Goal: Task Accomplishment & Management: Use online tool/utility

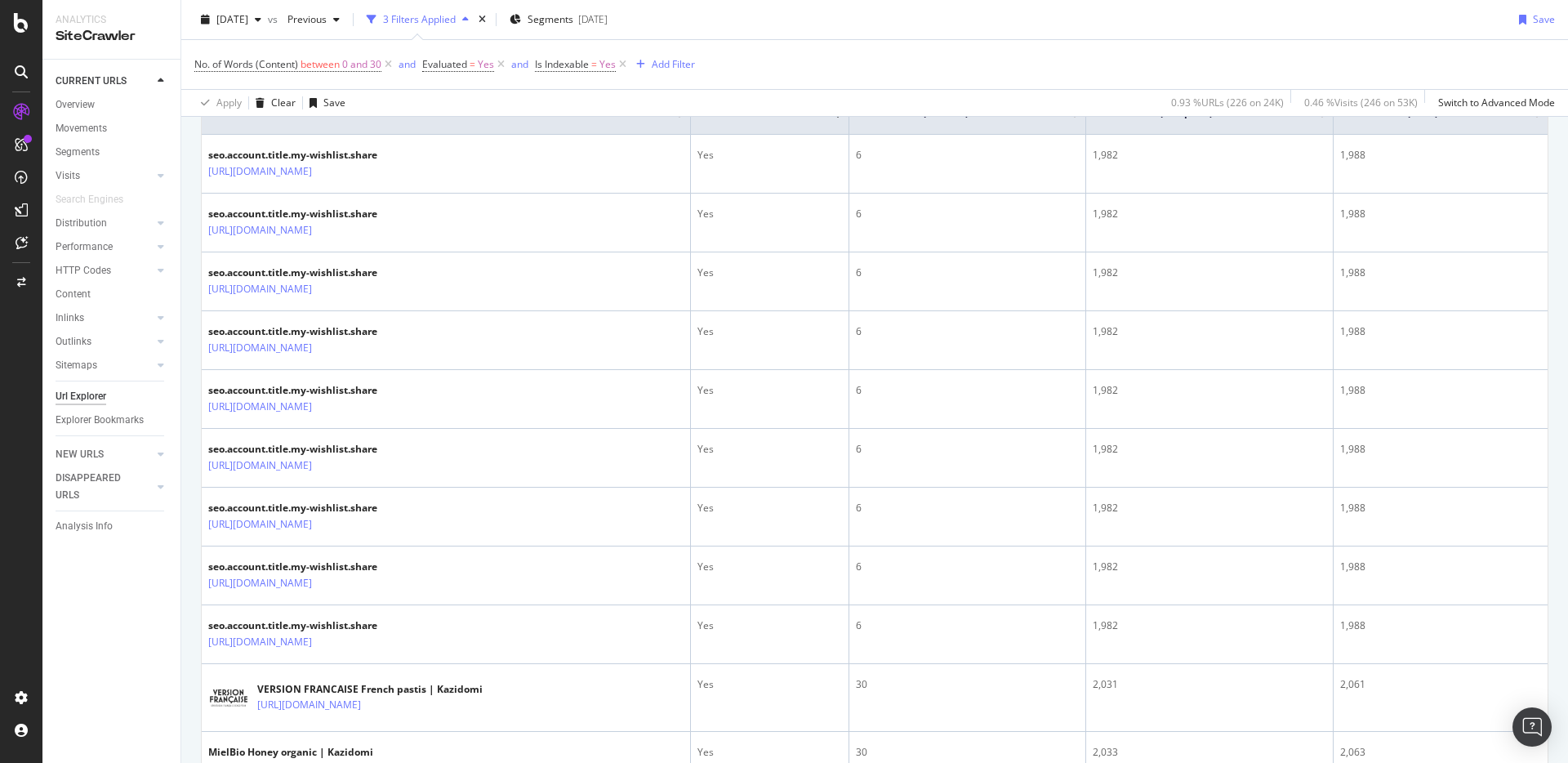
scroll to position [69, 0]
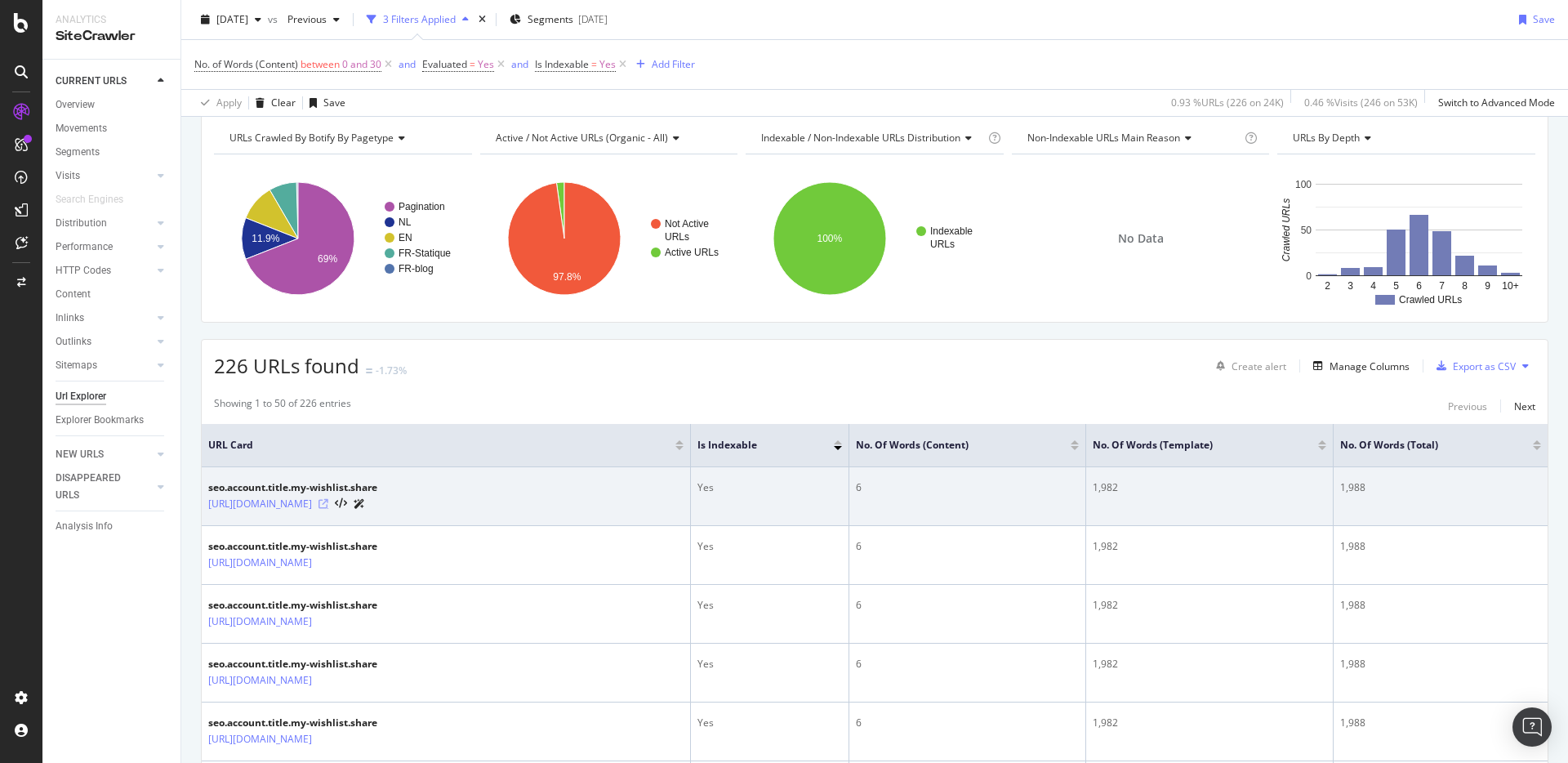
click at [329, 504] on icon at bounding box center [323, 504] width 10 height 10
click at [312, 504] on link "[URL][DOMAIN_NAME]" at bounding box center [260, 504] width 104 height 16
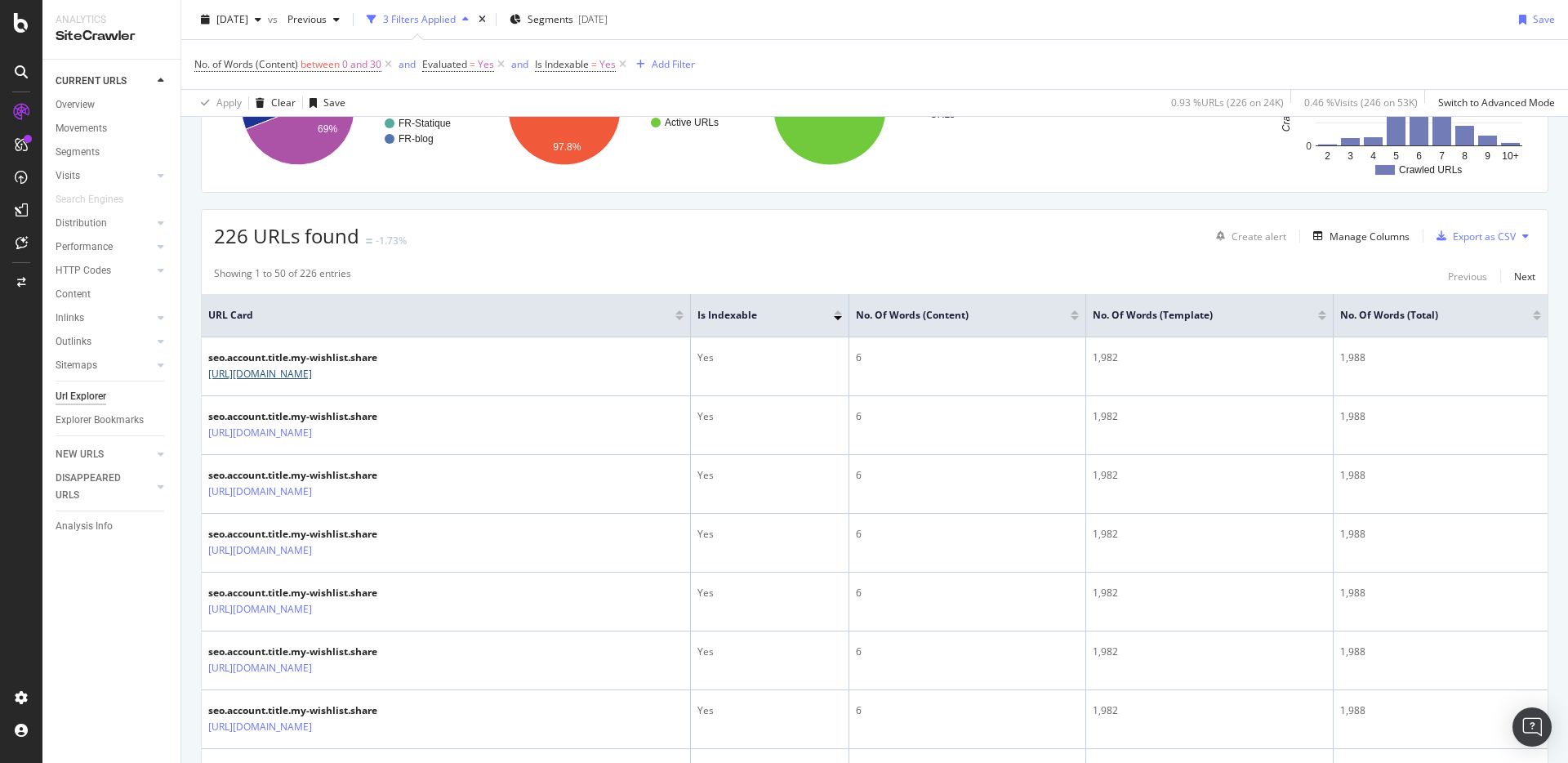
scroll to position [198, 0]
click at [1346, 231] on div "Manage Columns" at bounding box center [1370, 237] width 80 height 14
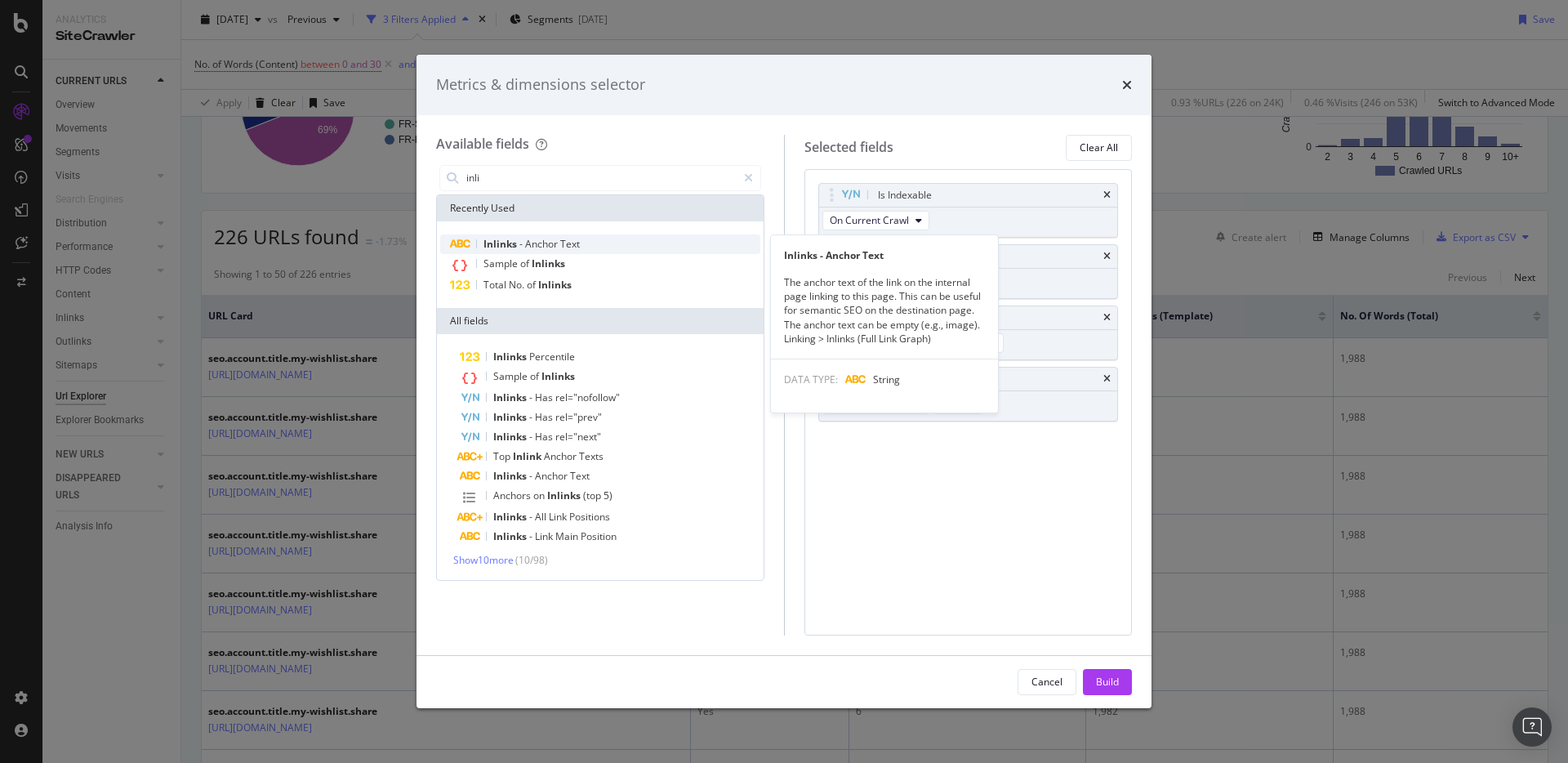
type input "inli"
click at [682, 248] on div "Inlinks - Anchor Text" at bounding box center [601, 245] width 320 height 20
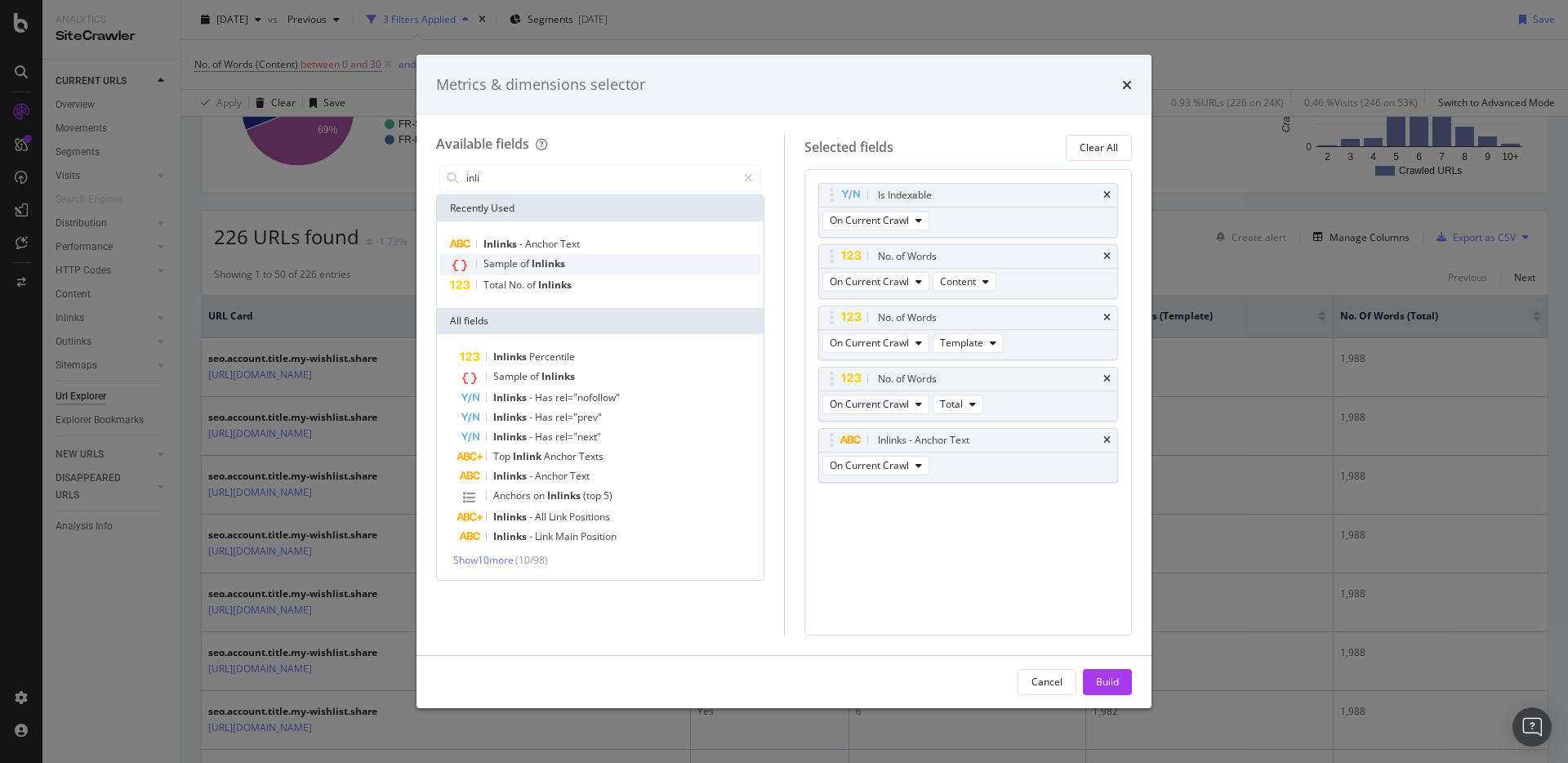
click at [639, 258] on div "Sample of Inlinks" at bounding box center [601, 264] width 320 height 21
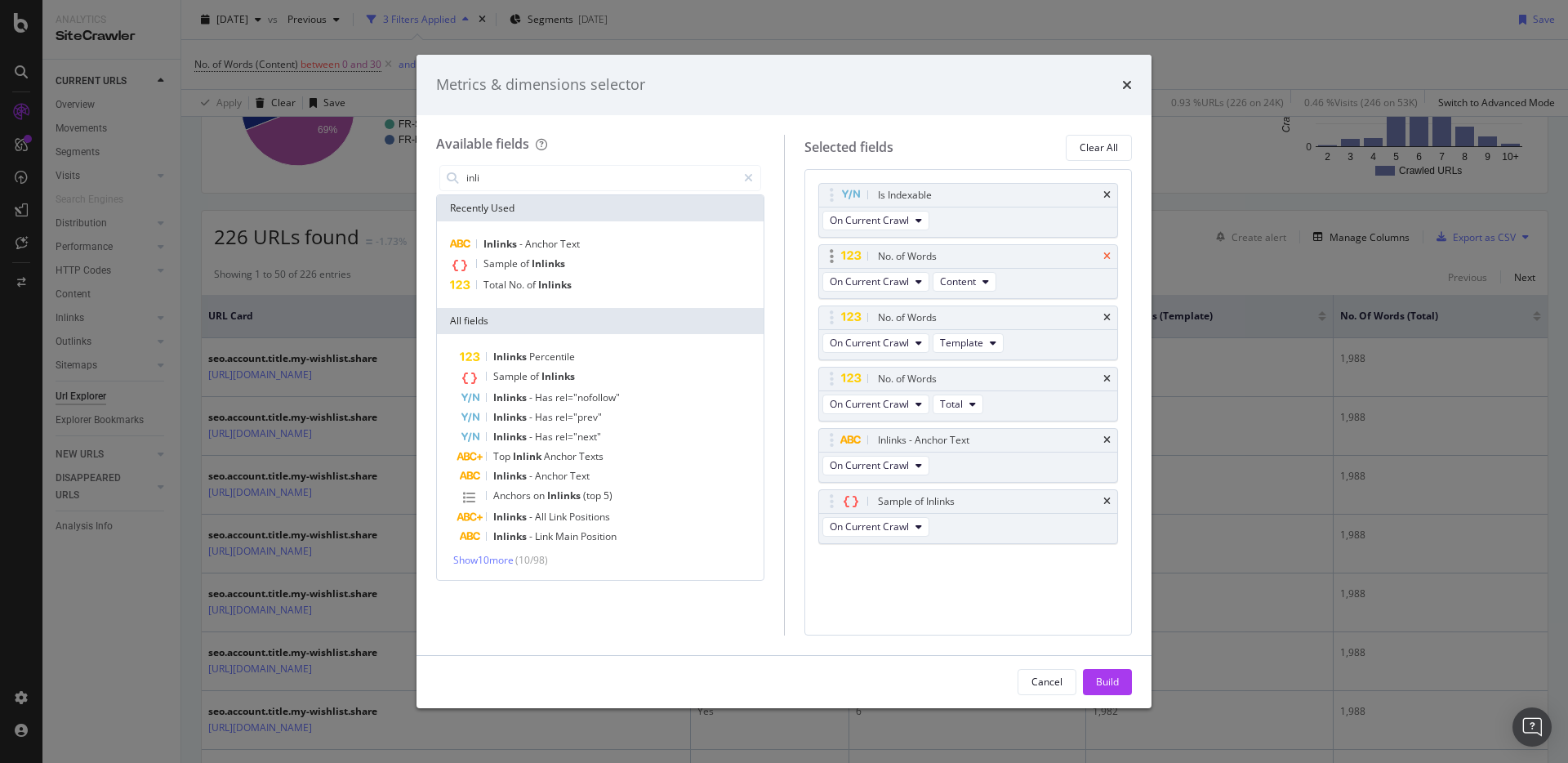
click at [1104, 255] on icon "times" at bounding box center [1108, 256] width 7 height 10
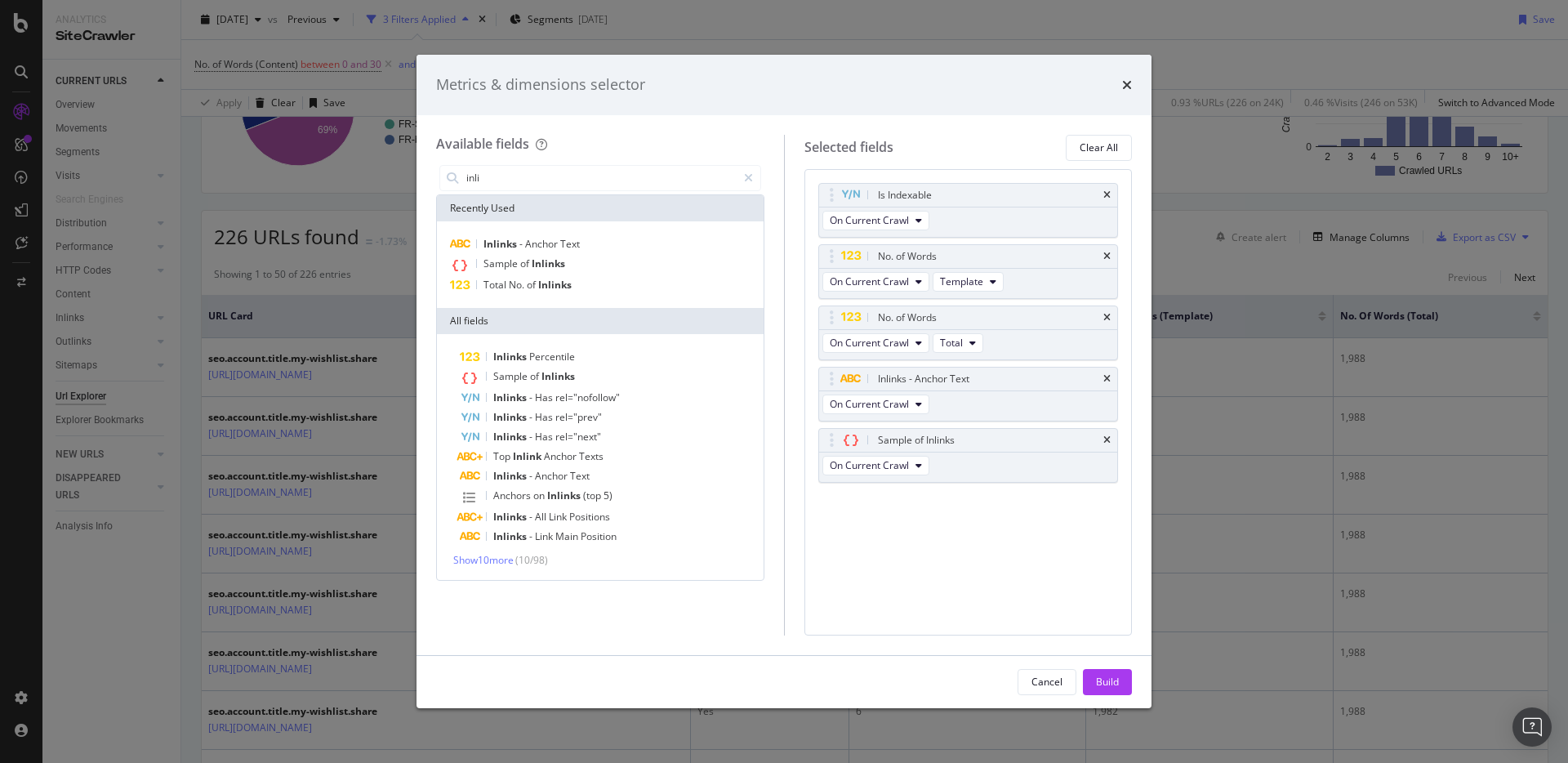
click at [1104, 255] on icon "times" at bounding box center [1108, 256] width 7 height 10
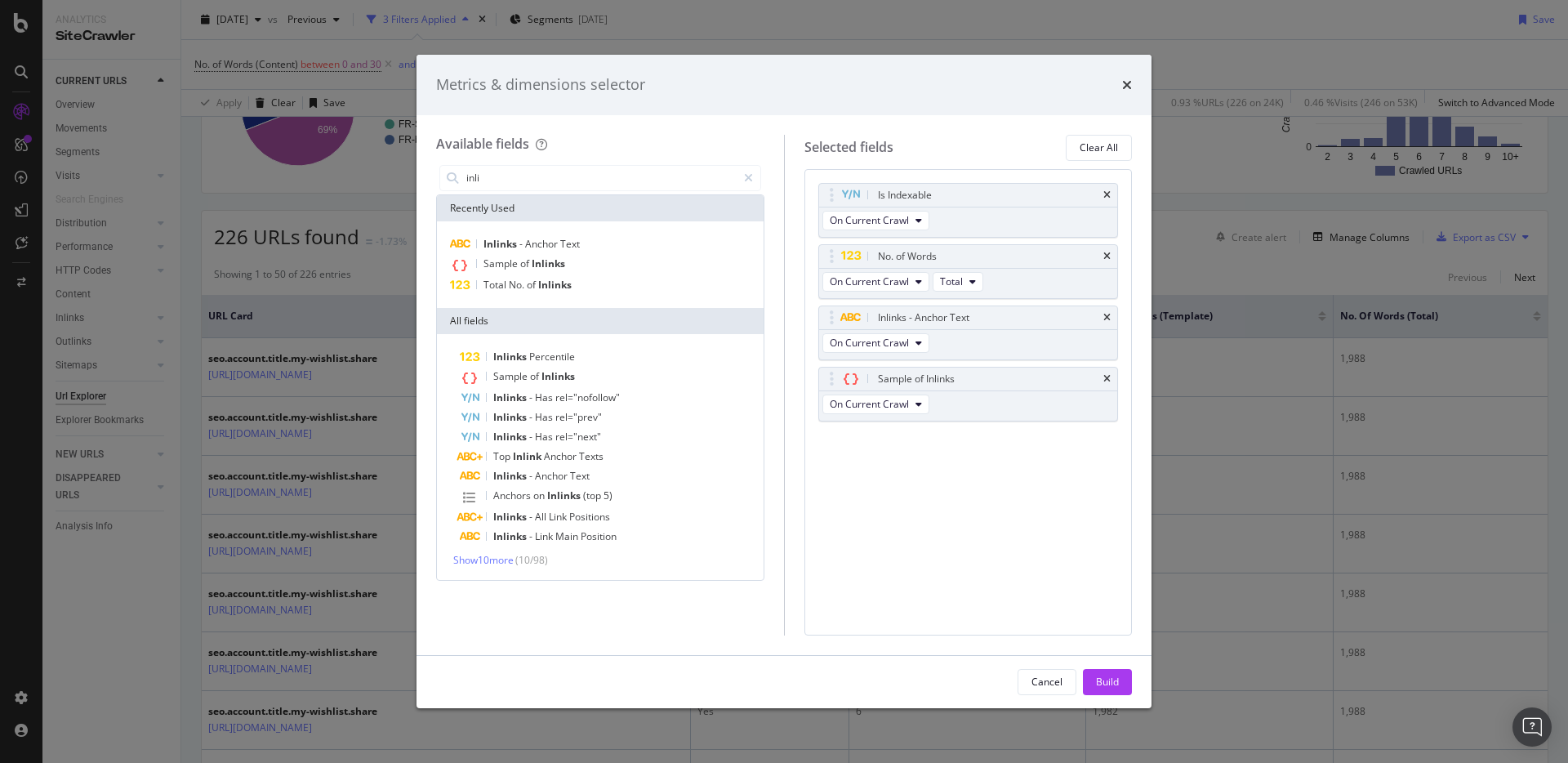
click at [1104, 255] on icon "times" at bounding box center [1108, 256] width 7 height 10
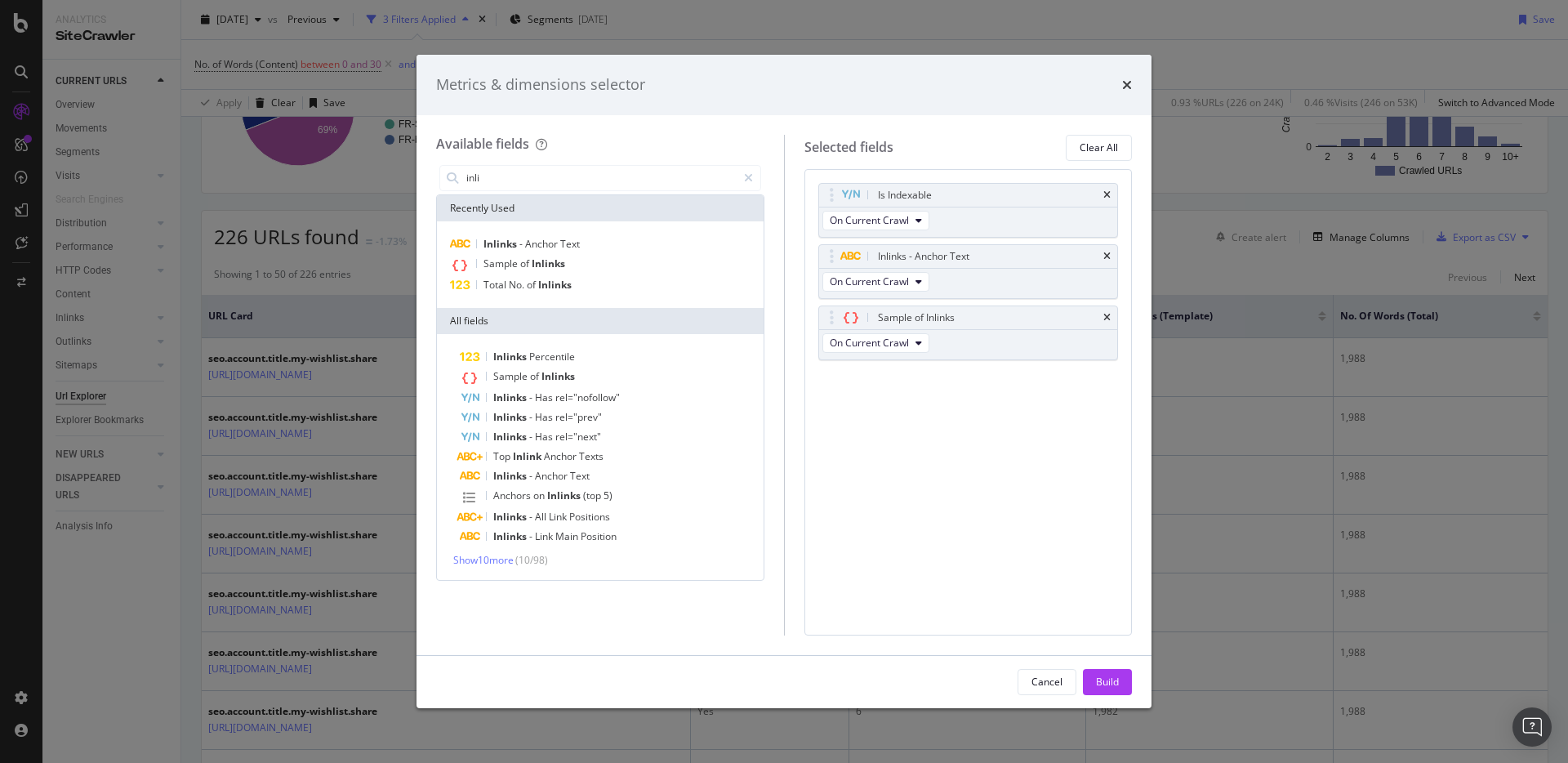
click at [1104, 255] on icon "times" at bounding box center [1108, 256] width 7 height 10
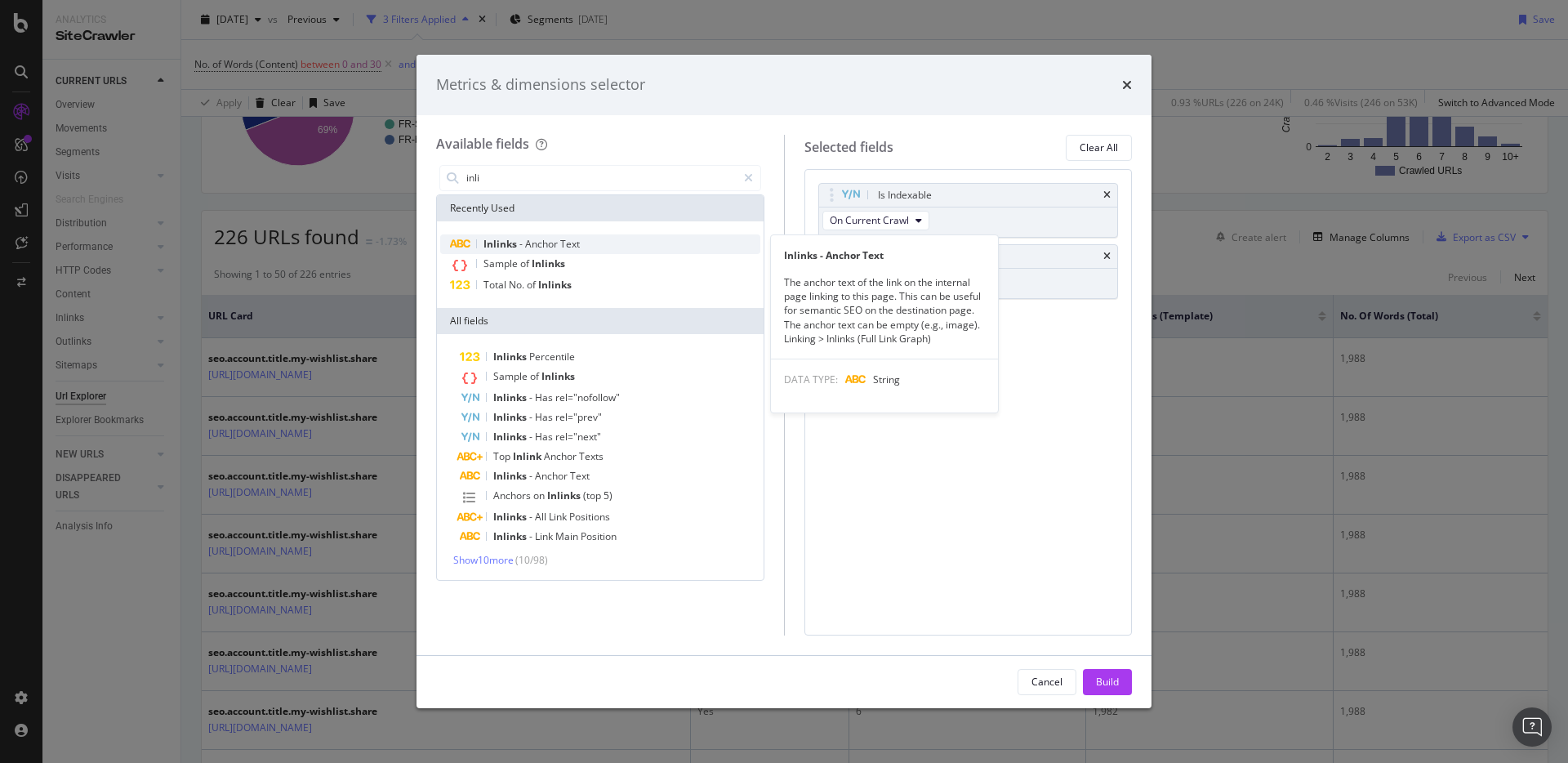
click at [596, 249] on div "Inlinks - Anchor Text" at bounding box center [601, 245] width 320 height 20
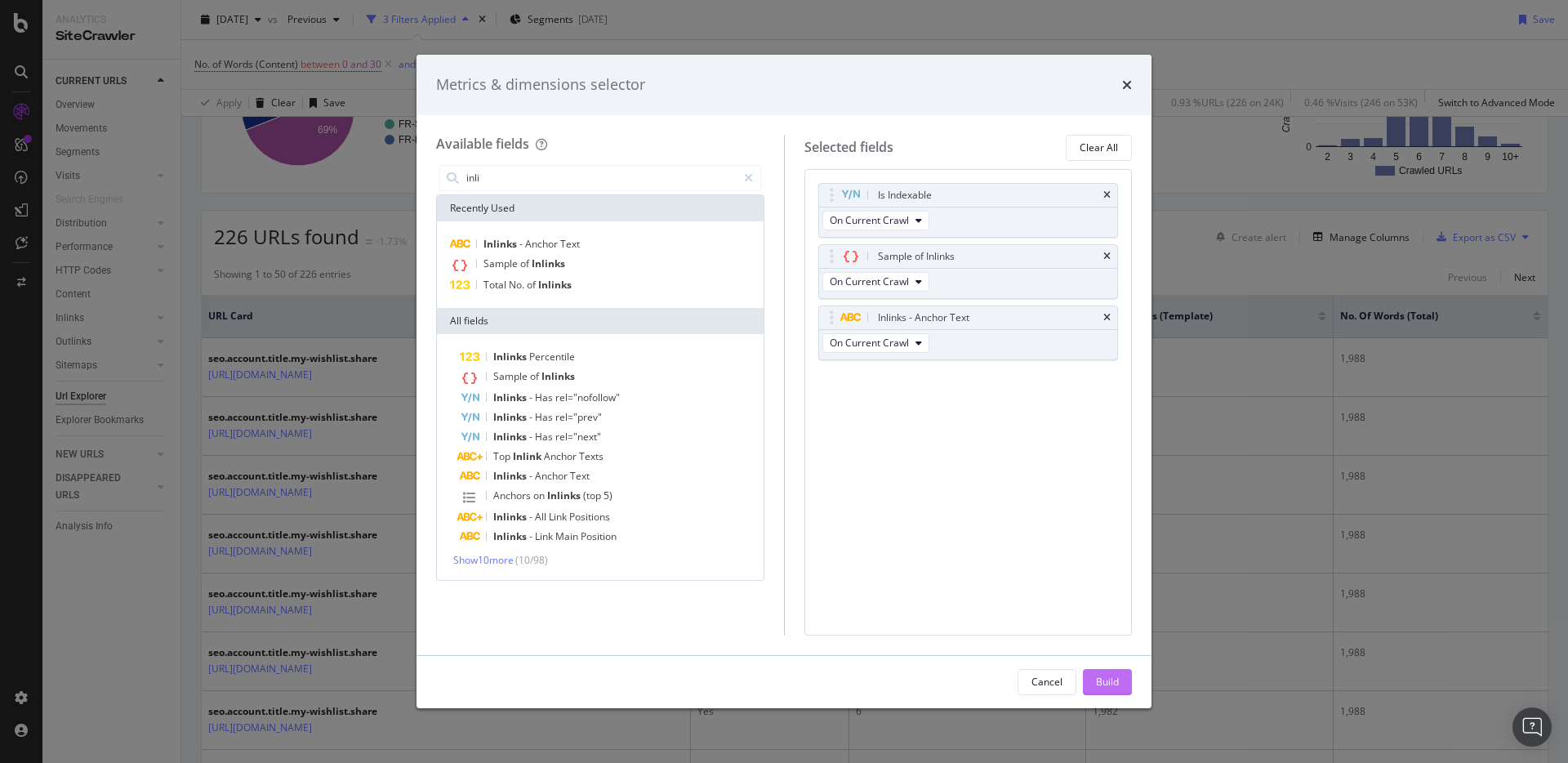
click at [1118, 683] on div "Build" at bounding box center [1108, 681] width 23 height 14
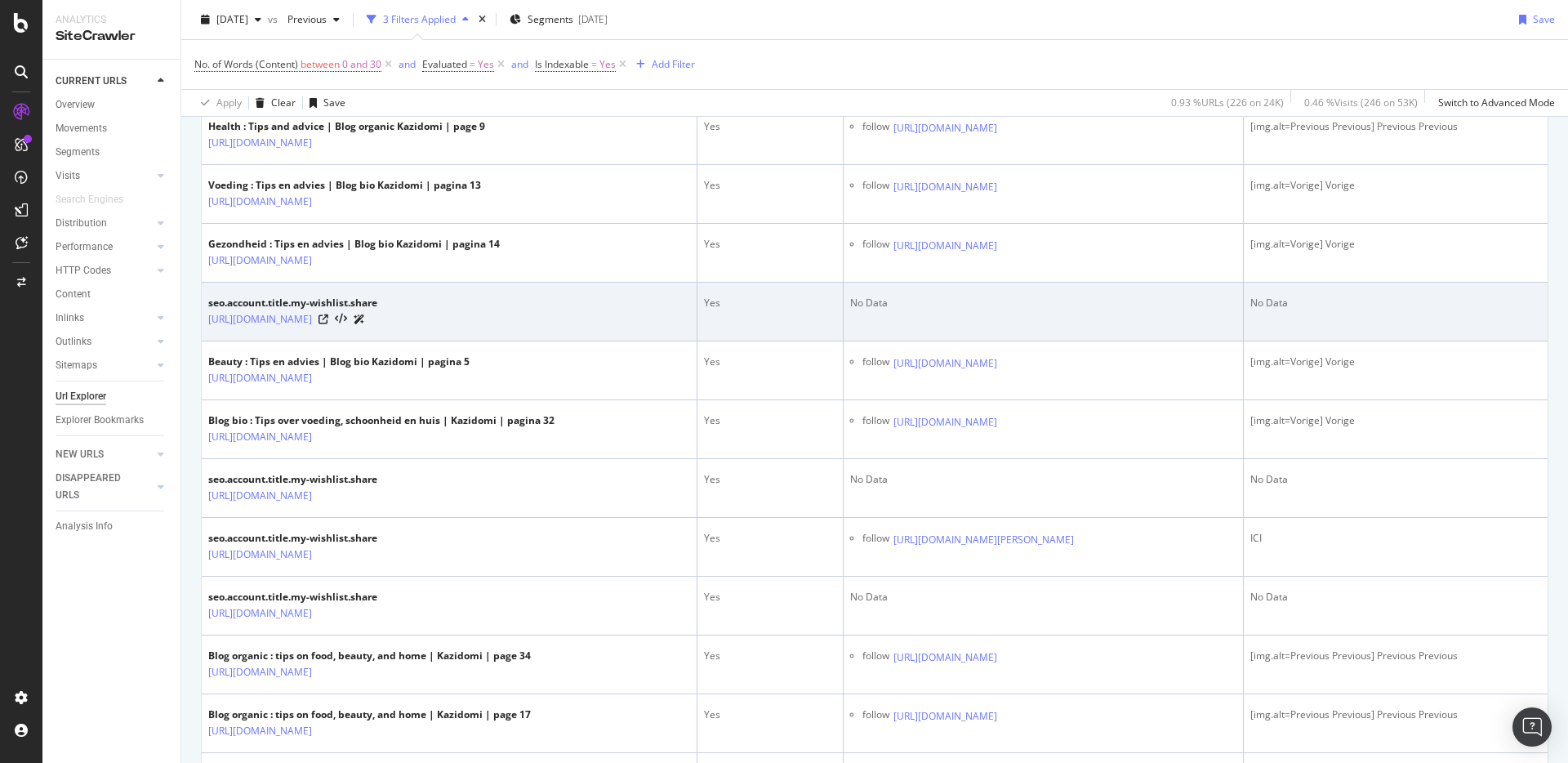
scroll to position [435, 0]
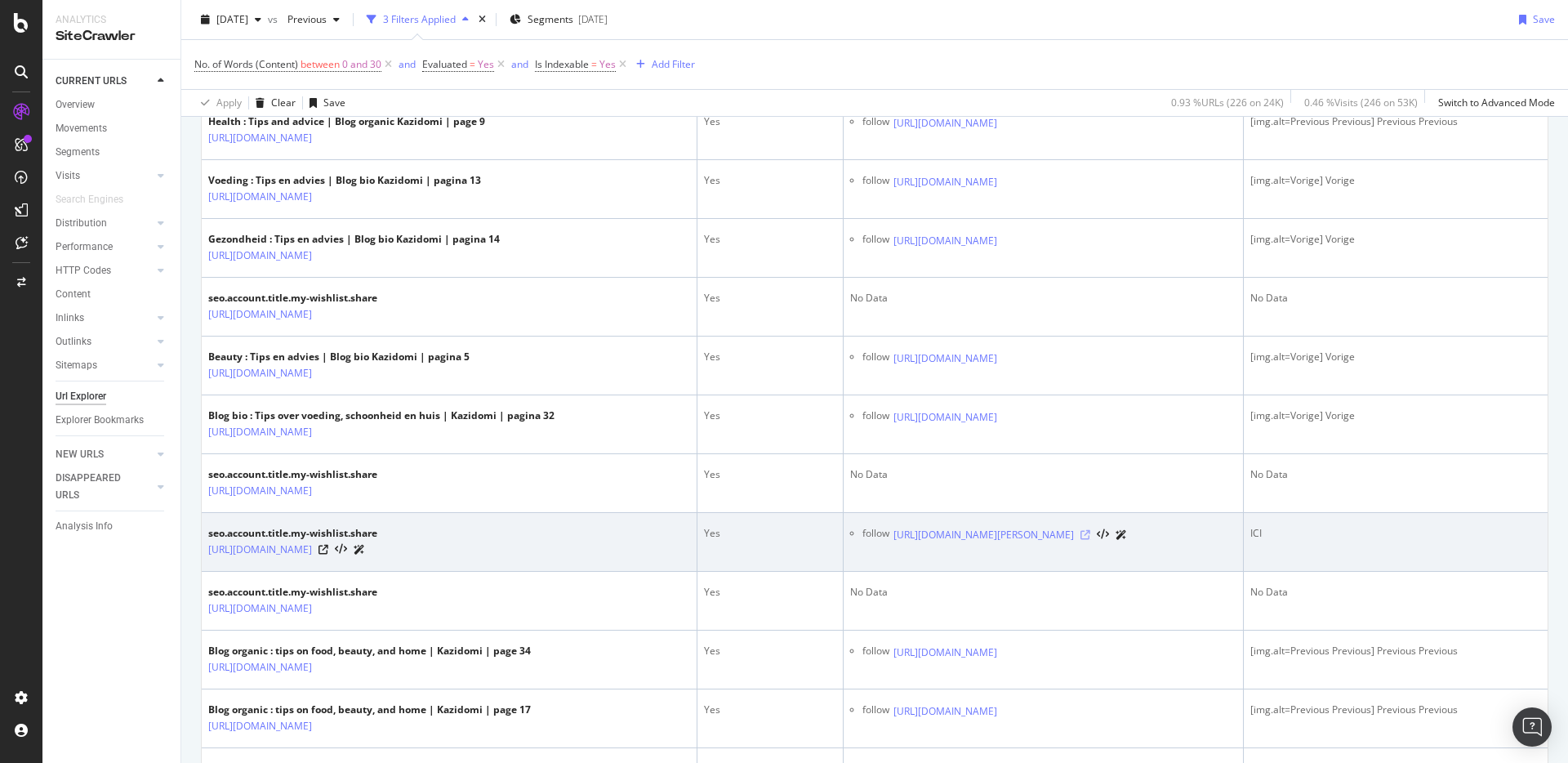
click at [1090, 540] on icon at bounding box center [1085, 535] width 10 height 10
drag, startPoint x: 500, startPoint y: 551, endPoint x: 346, endPoint y: 554, distance: 154.0
click at [346, 554] on div "[URL][DOMAIN_NAME]" at bounding box center [293, 549] width 169 height 17
copy div "account/my-wishlist/share/39229"
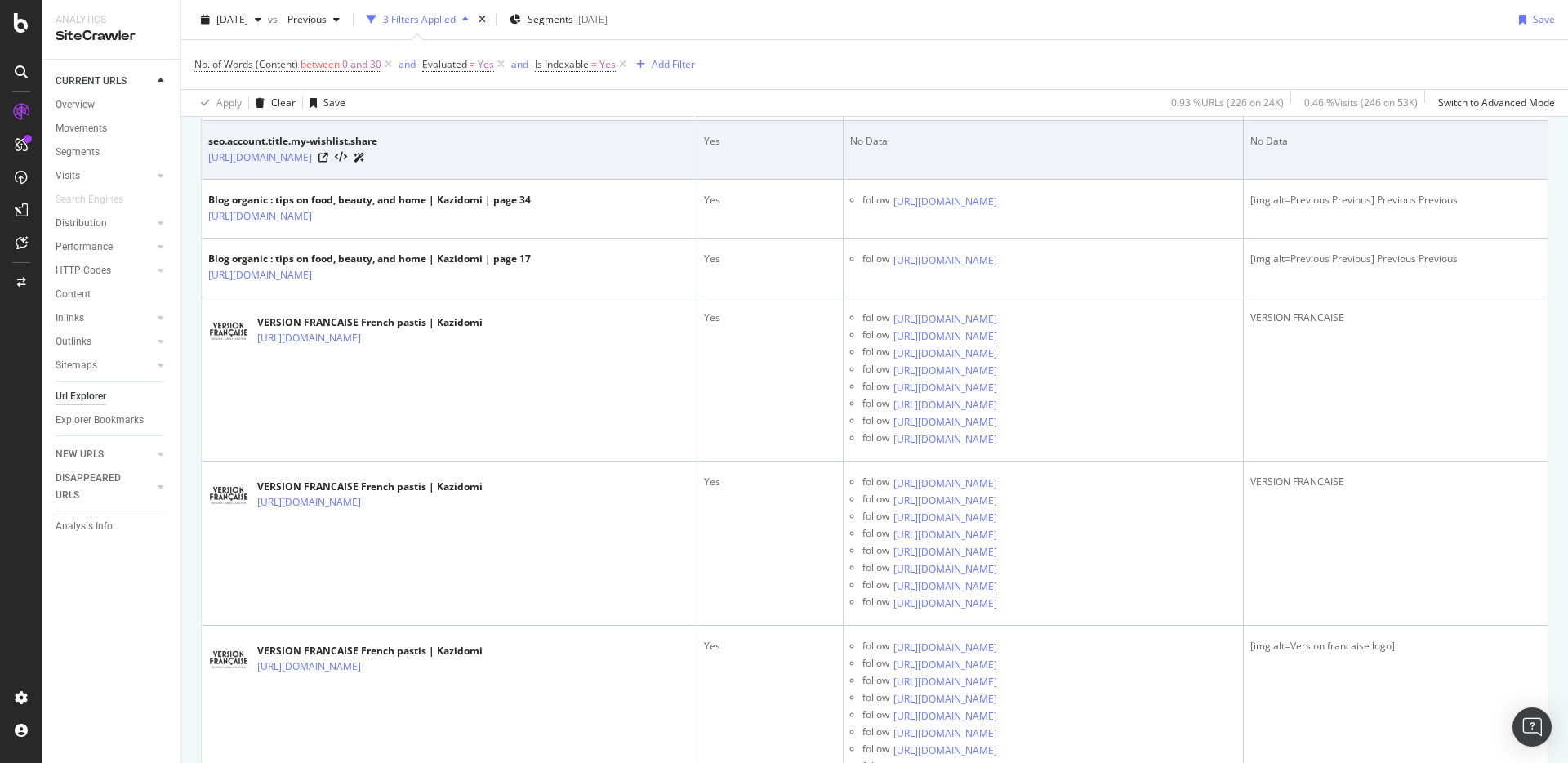
scroll to position [655, 0]
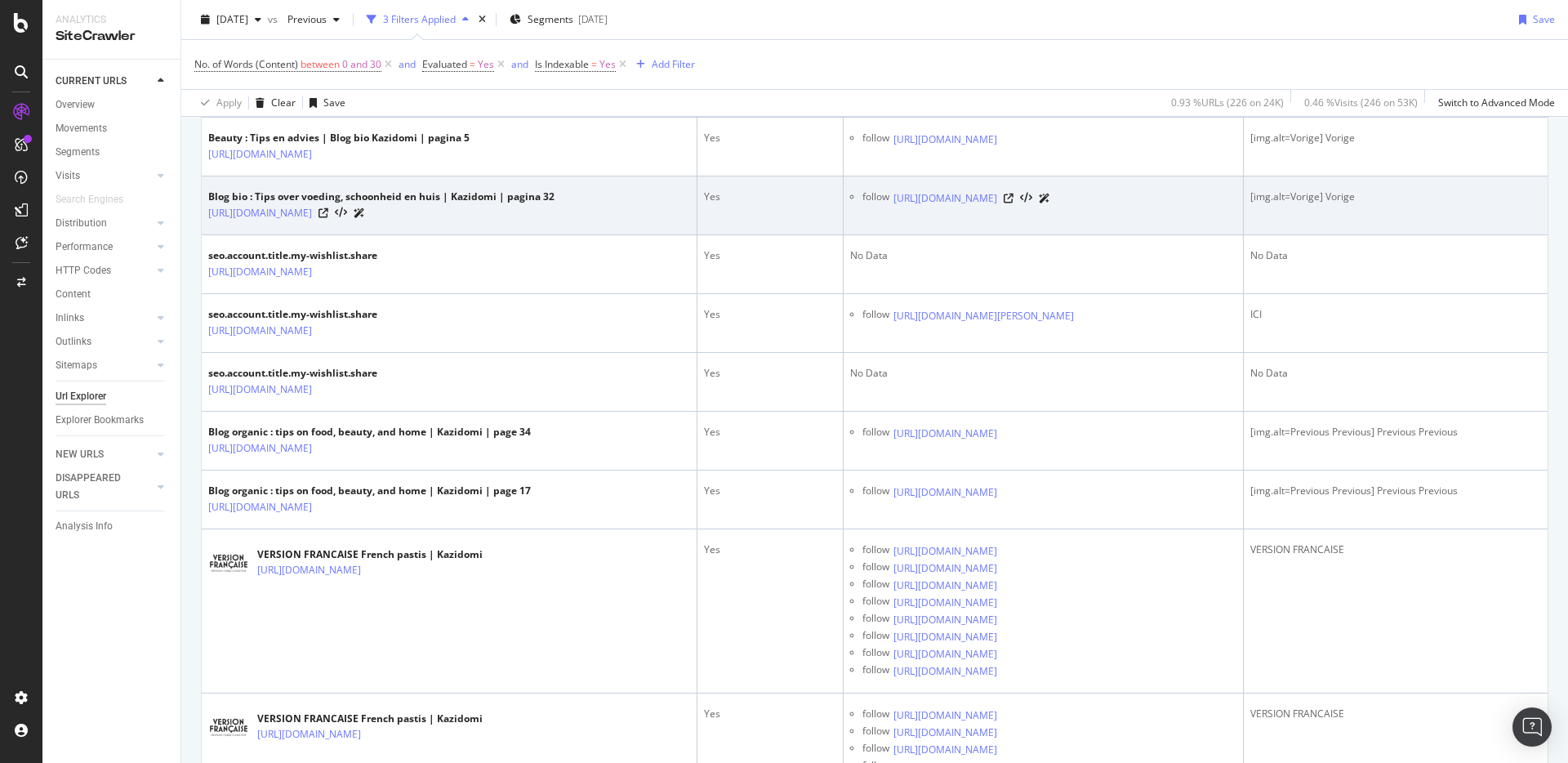
copy div "account/my-wishlist/share/39229"
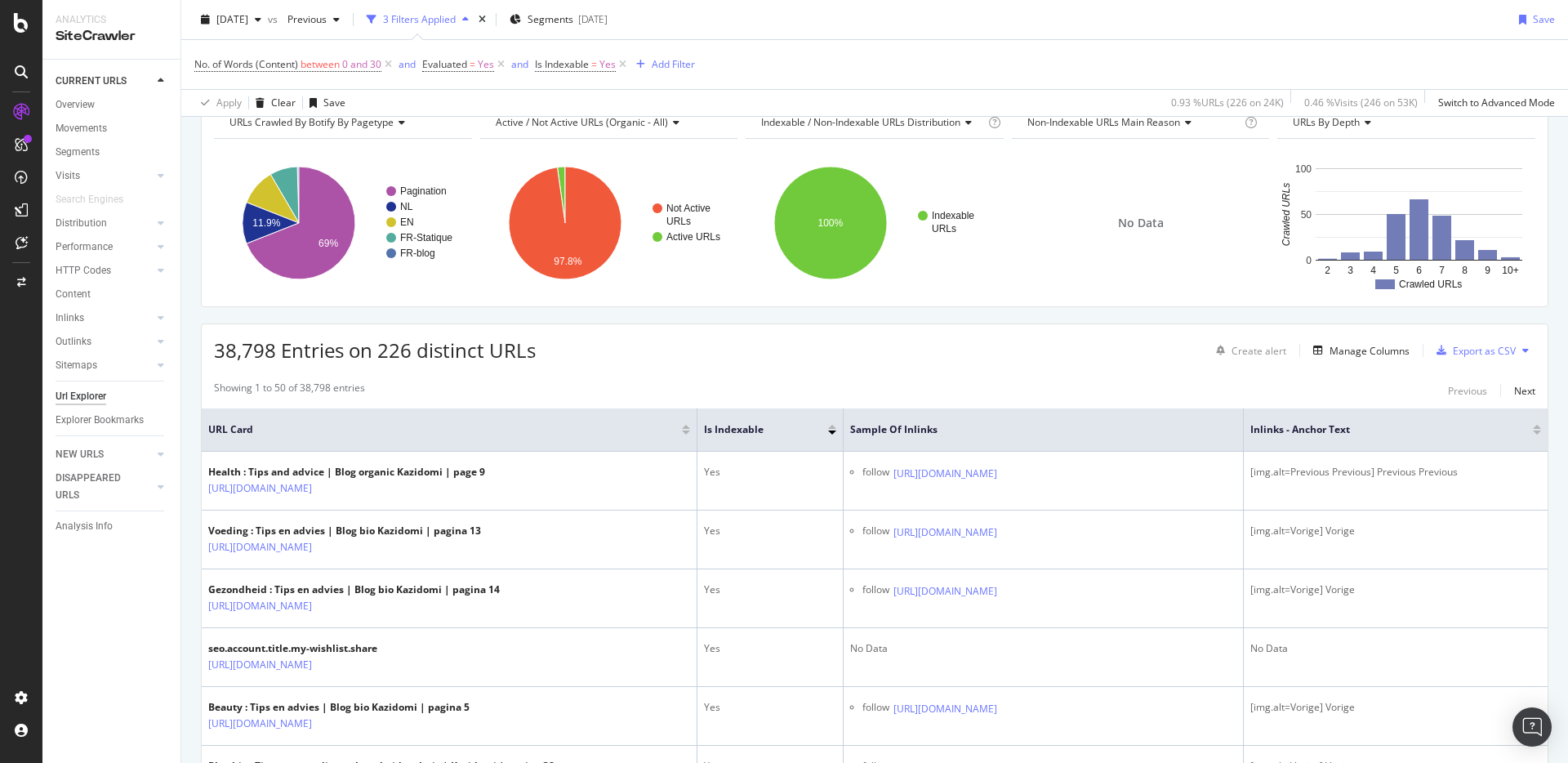
scroll to position [0, 0]
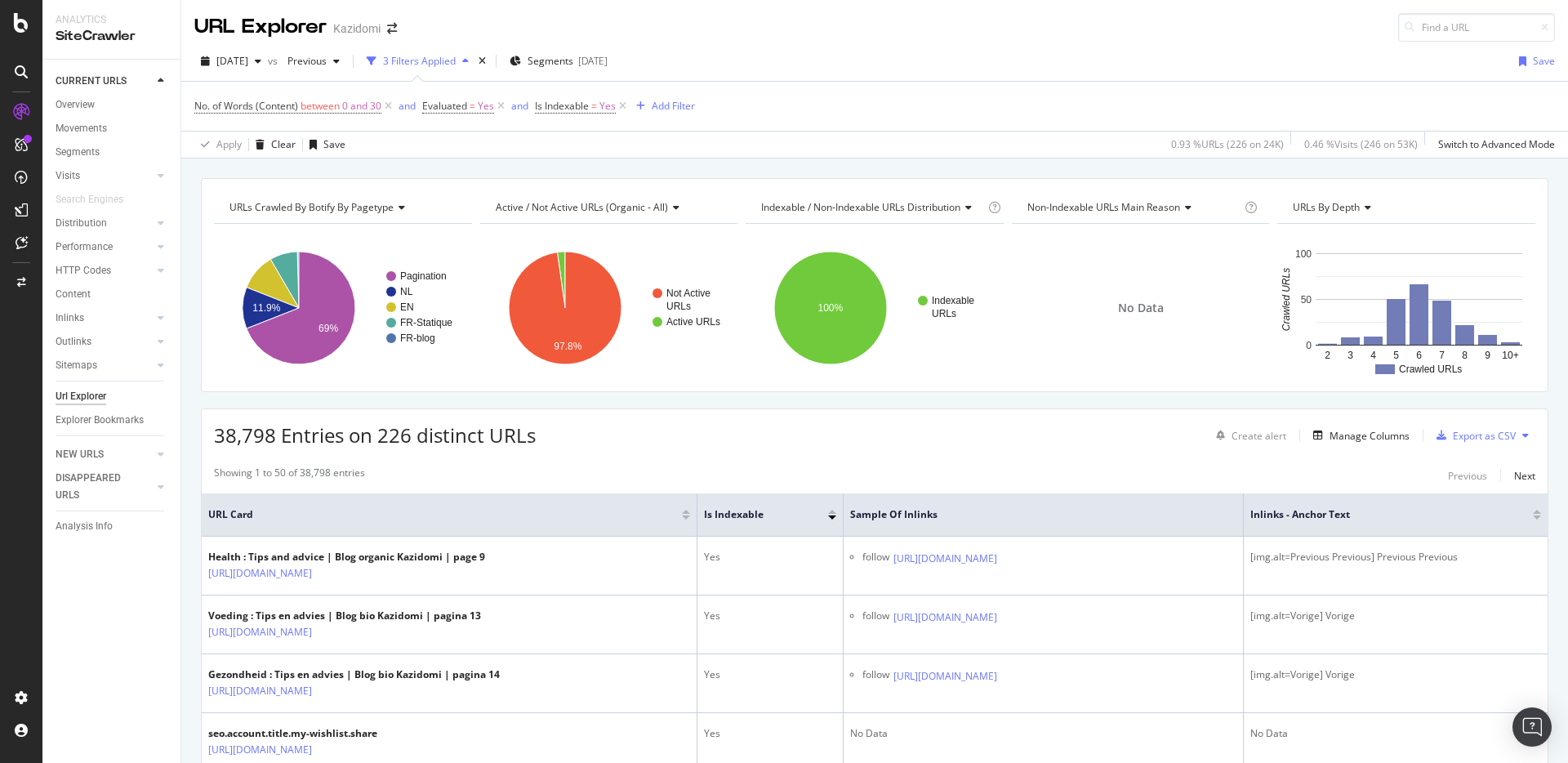
click at [525, 60] on div "2025 Sep. 10th vs Previous 3 Filters Applied Segments 2024-11-18" at bounding box center [404, 61] width 420 height 26
click at [486, 60] on icon "times" at bounding box center [482, 61] width 7 height 10
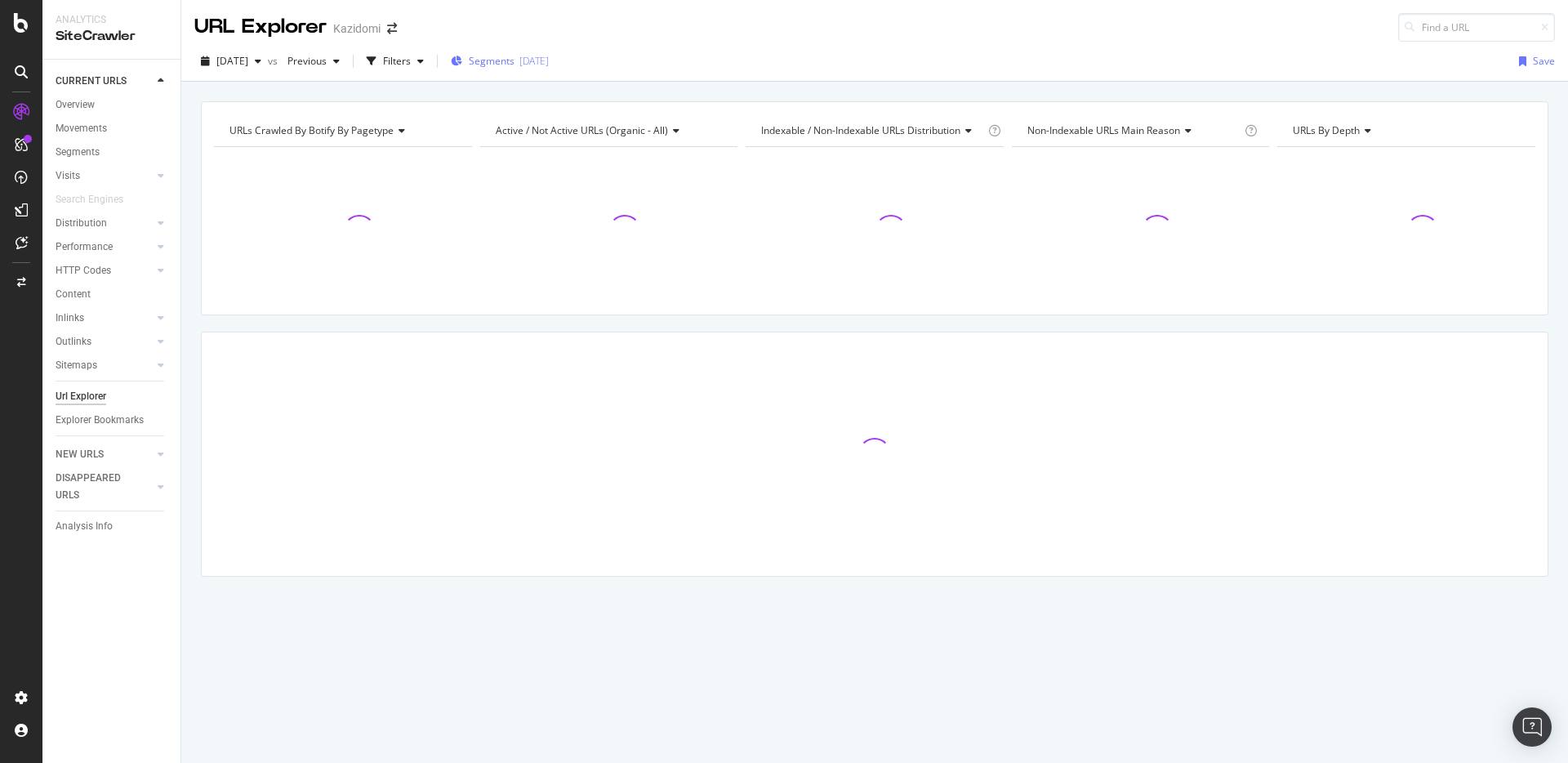
click at [514, 56] on span "Segments" at bounding box center [491, 60] width 46 height 14
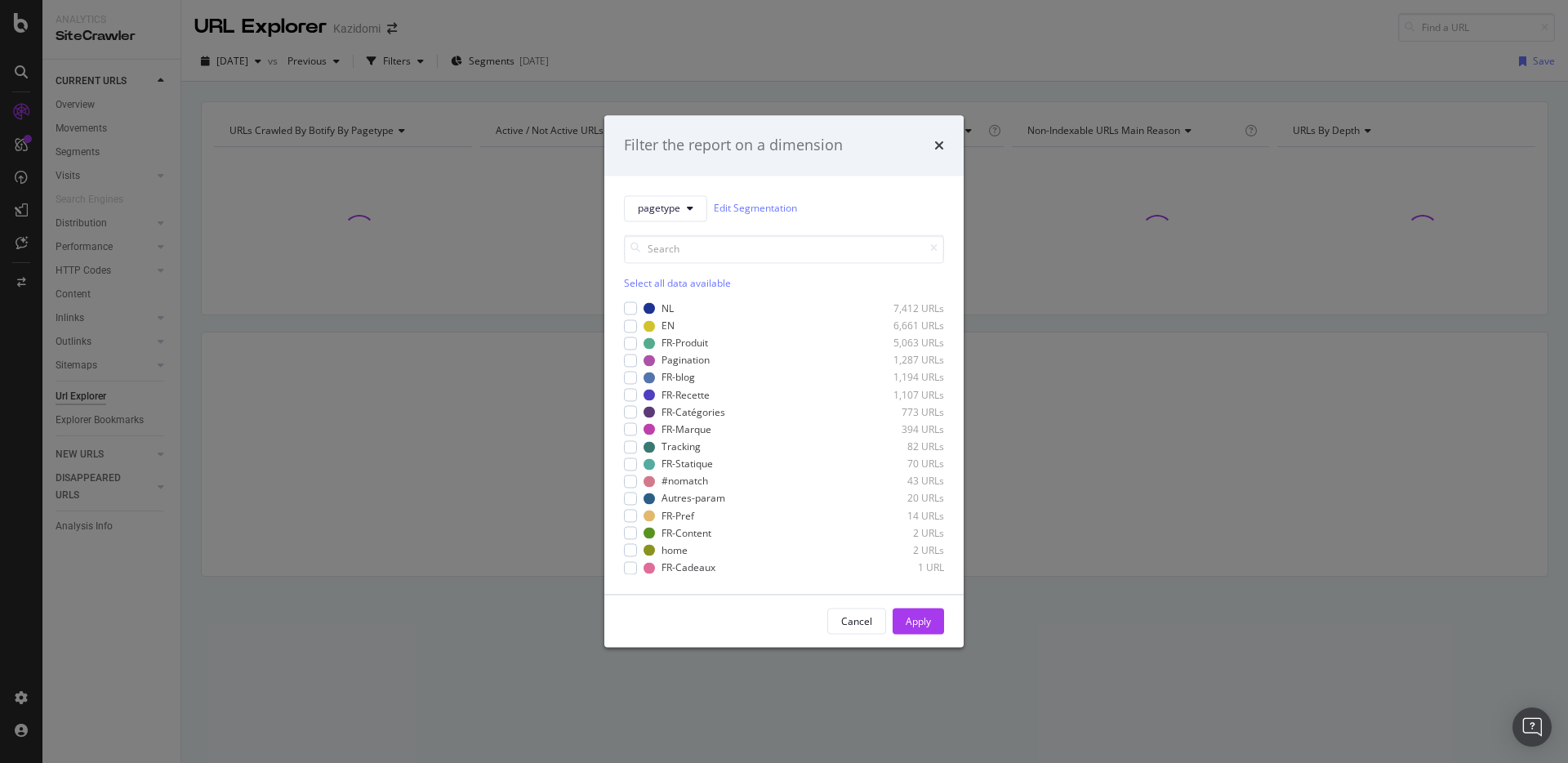
click at [470, 59] on div "Filter the report on a dimension pagetype Edit Segmentation Select all data ava…" at bounding box center [784, 382] width 1568 height 763
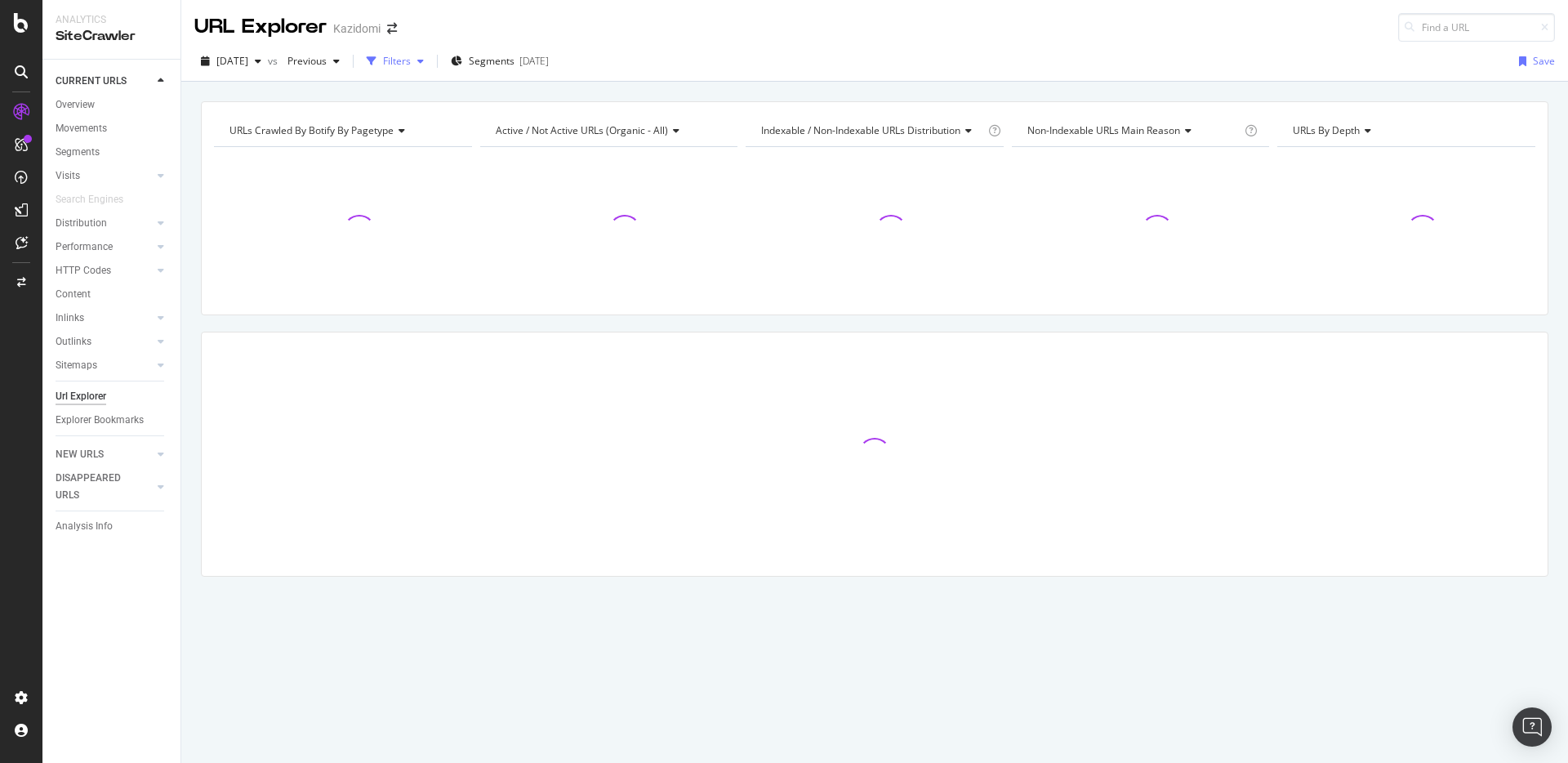
click at [410, 59] on div "Filters" at bounding box center [397, 60] width 28 height 14
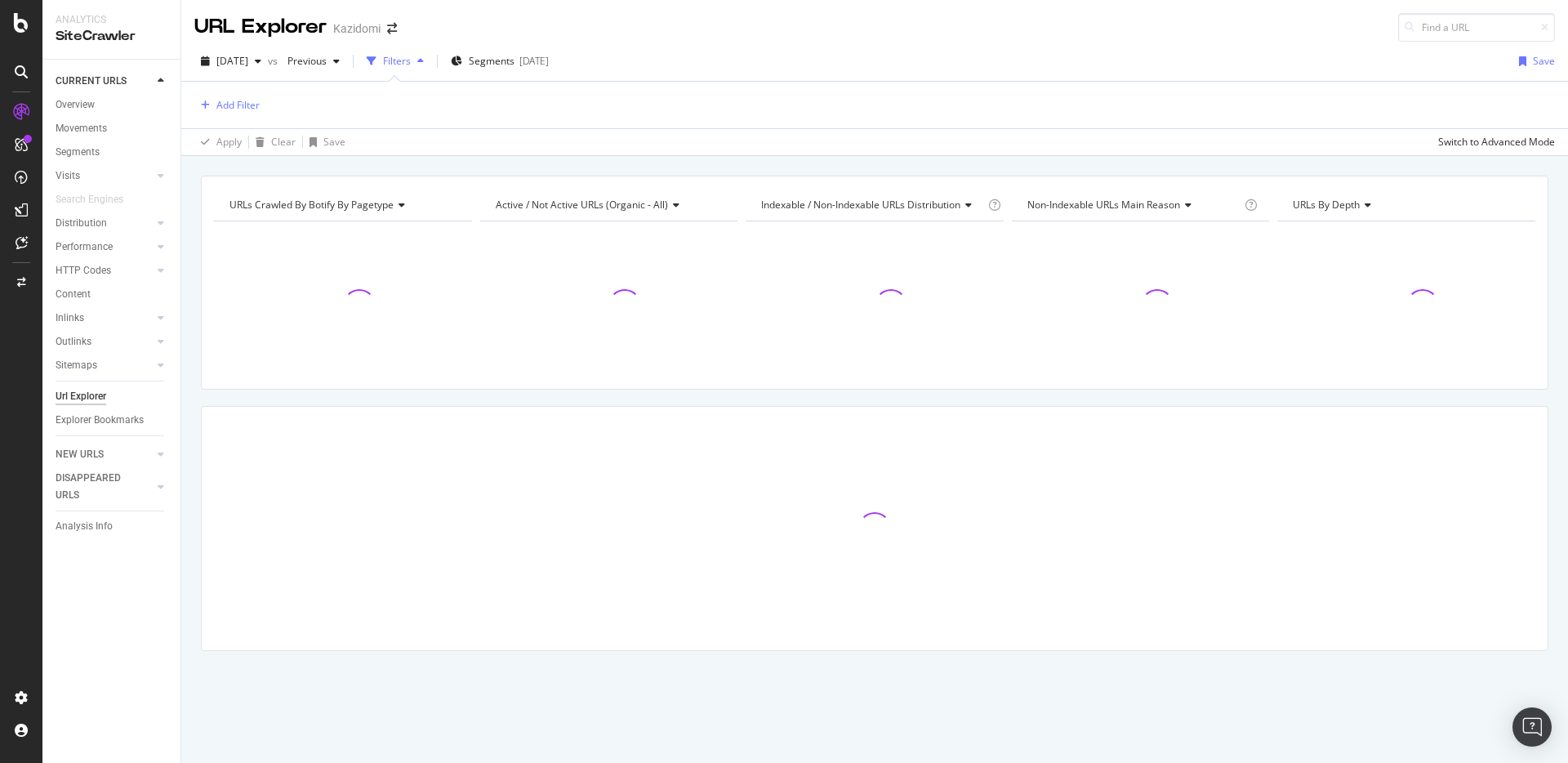
click at [239, 93] on div "Add Filter" at bounding box center [875, 105] width 1361 height 46
click at [241, 104] on div "Add Filter" at bounding box center [238, 105] width 44 height 14
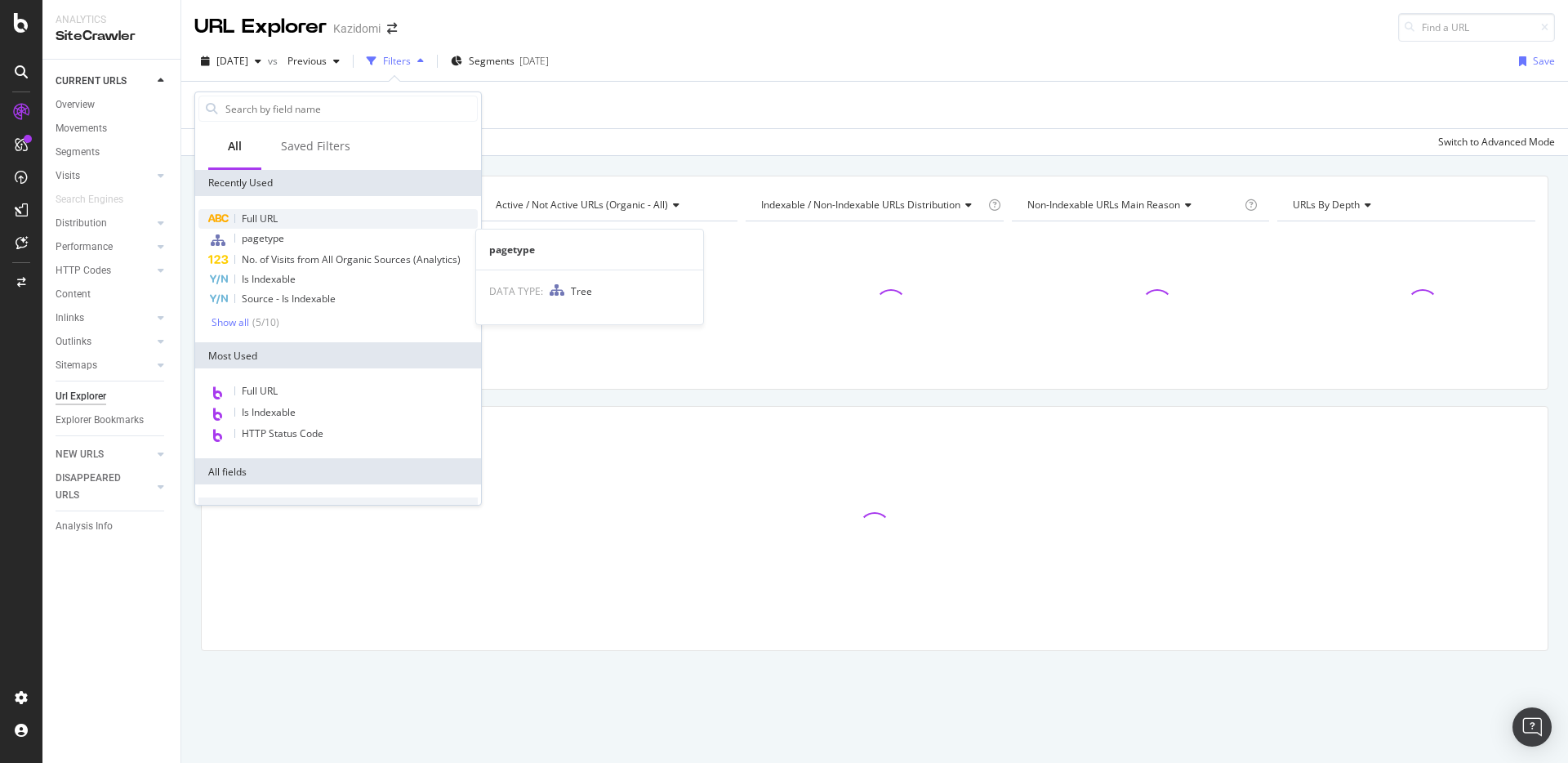
click at [326, 228] on div "Full URL" at bounding box center [338, 219] width 279 height 20
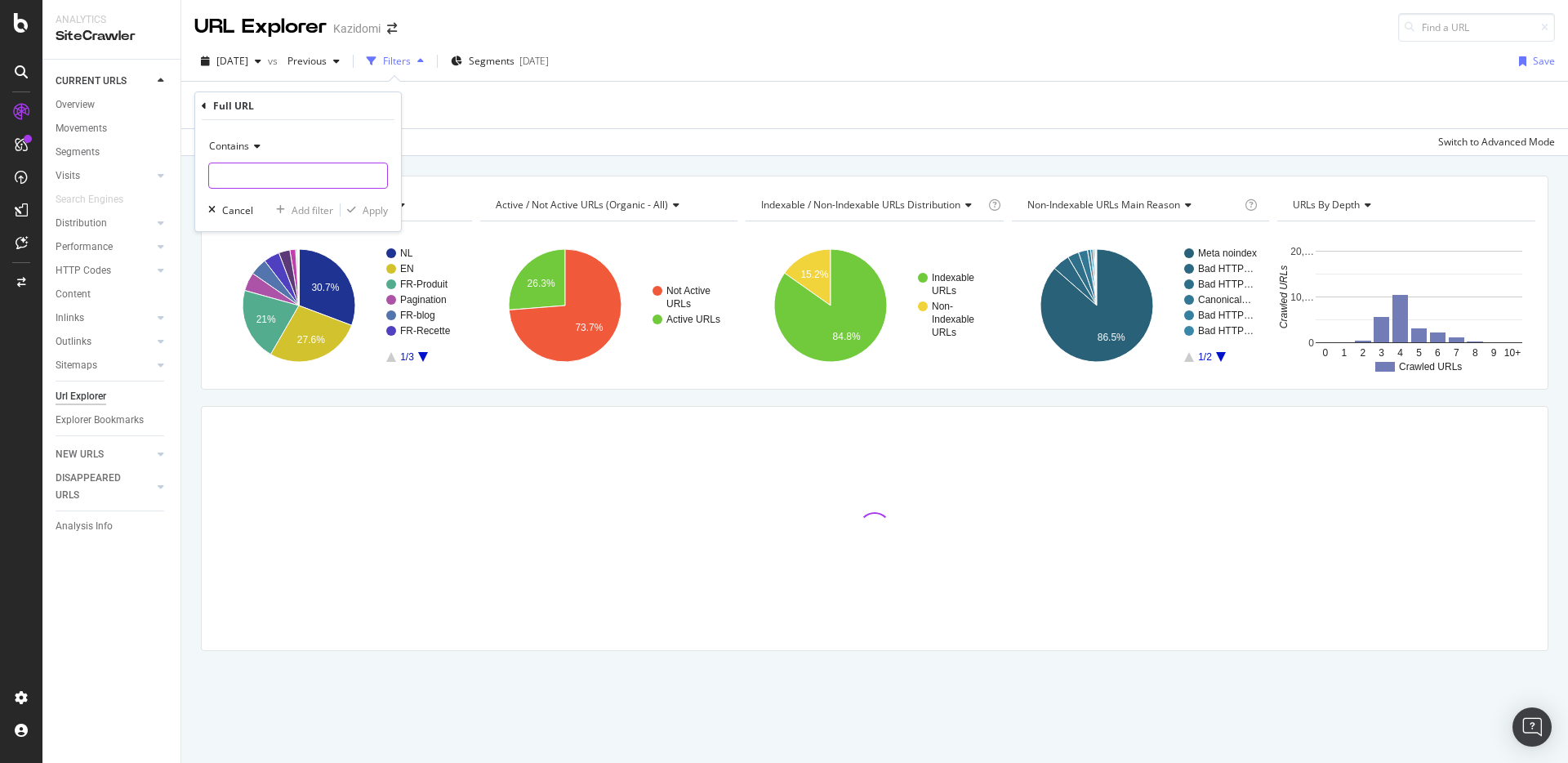
click at [268, 168] on input "text" at bounding box center [298, 176] width 178 height 26
paste input "account/my-wishlist/share/39229"
type input "account/my-wishlist/share/39229"
click at [380, 207] on div "Apply" at bounding box center [376, 209] width 25 height 14
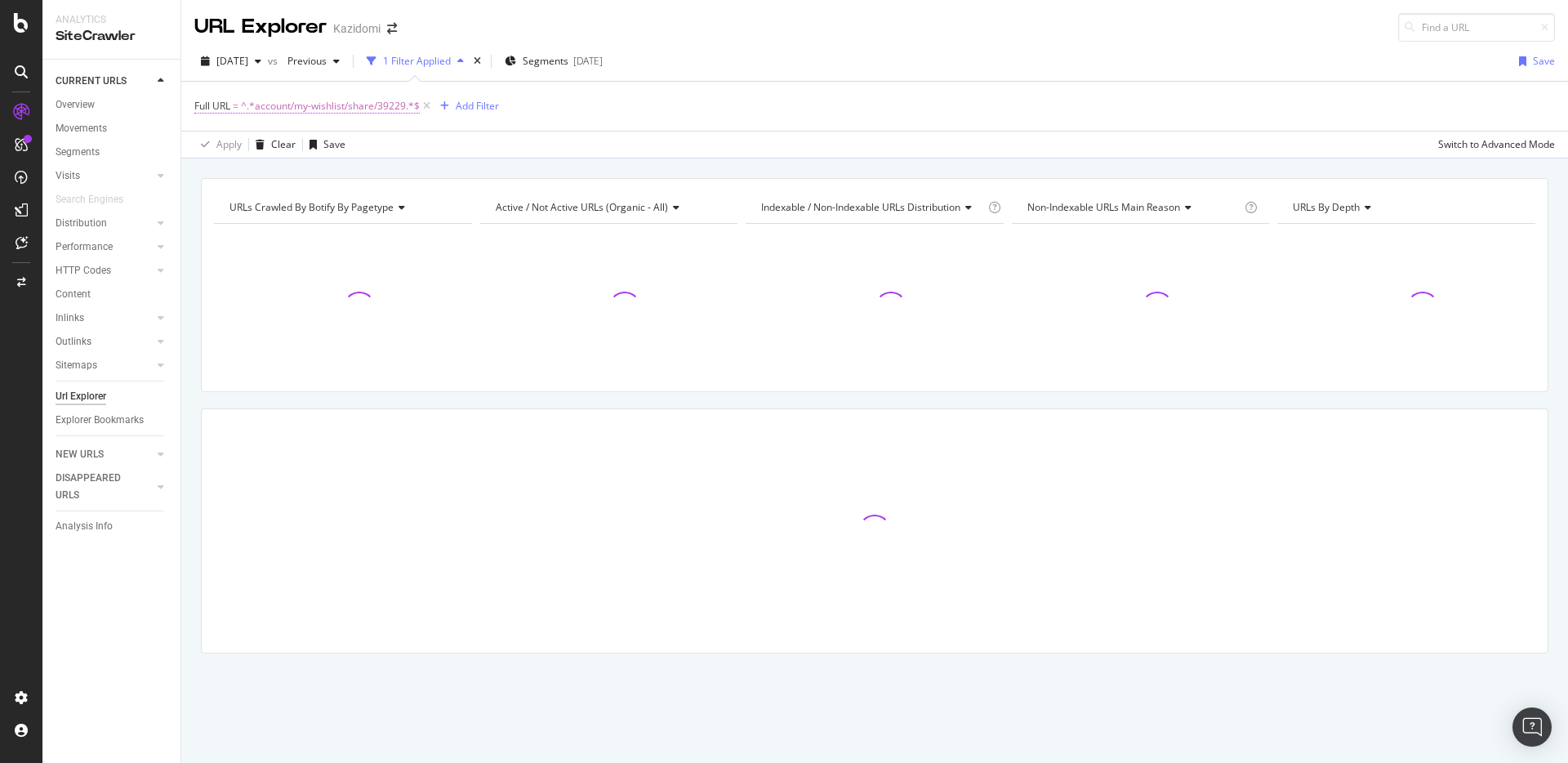
click at [331, 111] on span "^.*account/my-wishlist/share/39229.*$" at bounding box center [330, 106] width 179 height 23
click at [333, 178] on input "account/my-wishlist/share/39229" at bounding box center [287, 174] width 155 height 26
click at [338, 176] on input "account/my-wishlist/share/39229" at bounding box center [287, 174] width 155 height 26
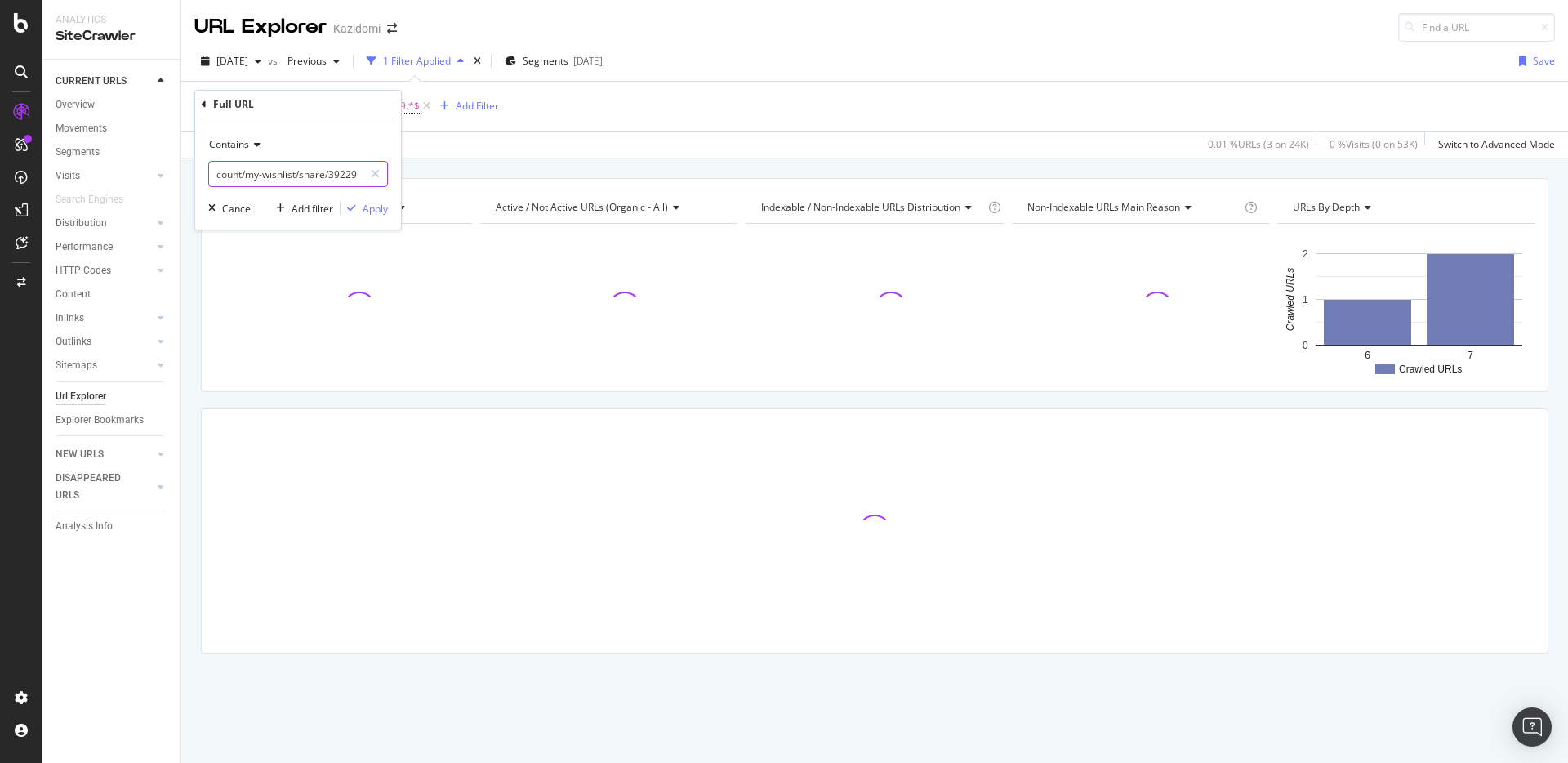
drag, startPoint x: 339, startPoint y: 175, endPoint x: 500, endPoint y: 175, distance: 161.0
click at [500, 175] on body "Analytics SiteCrawler CURRENT URLS Overview Movements Segments Visits Analysis …" at bounding box center [784, 382] width 1568 height 763
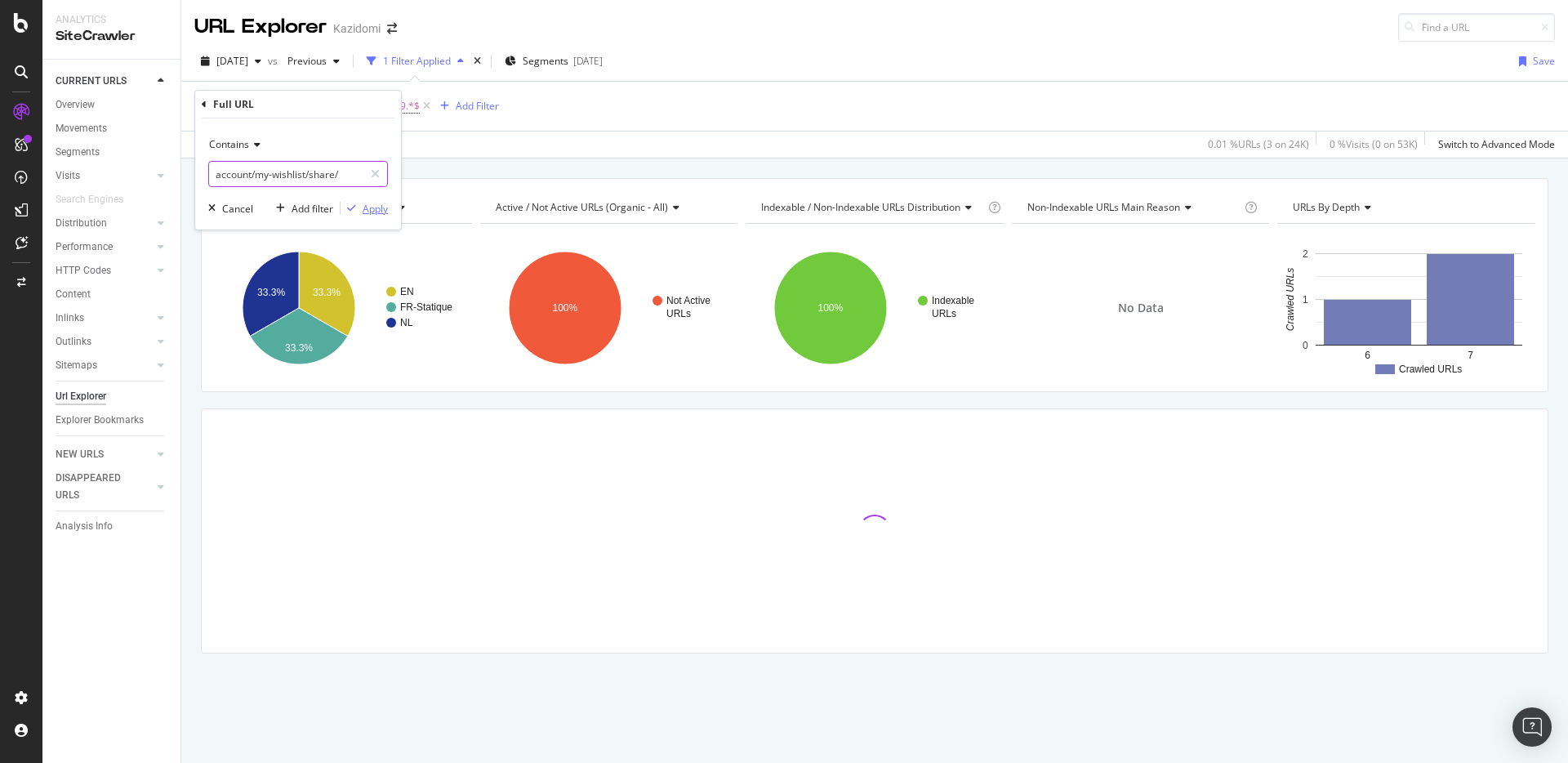
type input "account/my-wishlist/share/"
click at [354, 209] on icon "button" at bounding box center [351, 208] width 9 height 10
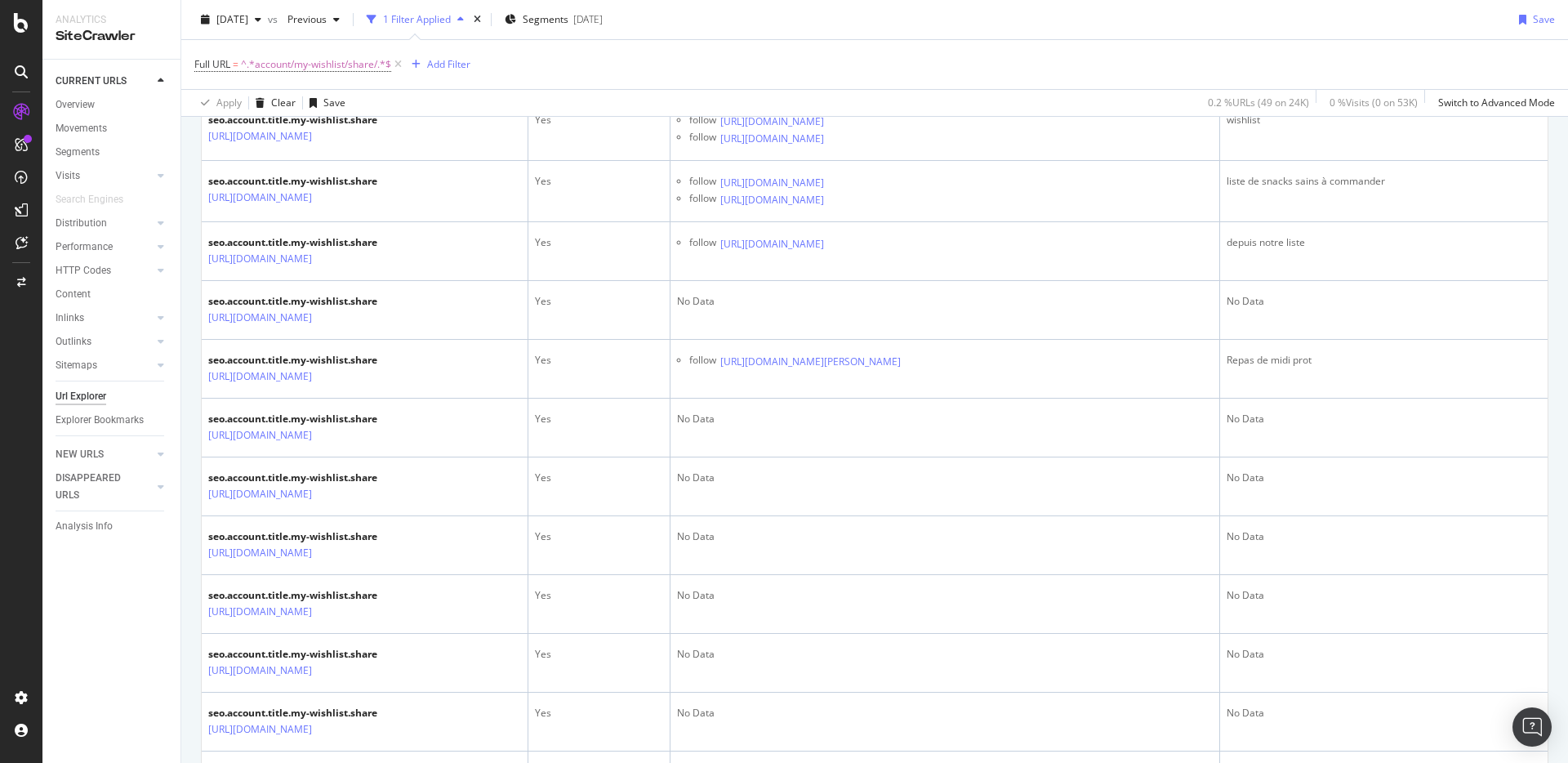
scroll to position [2043, 0]
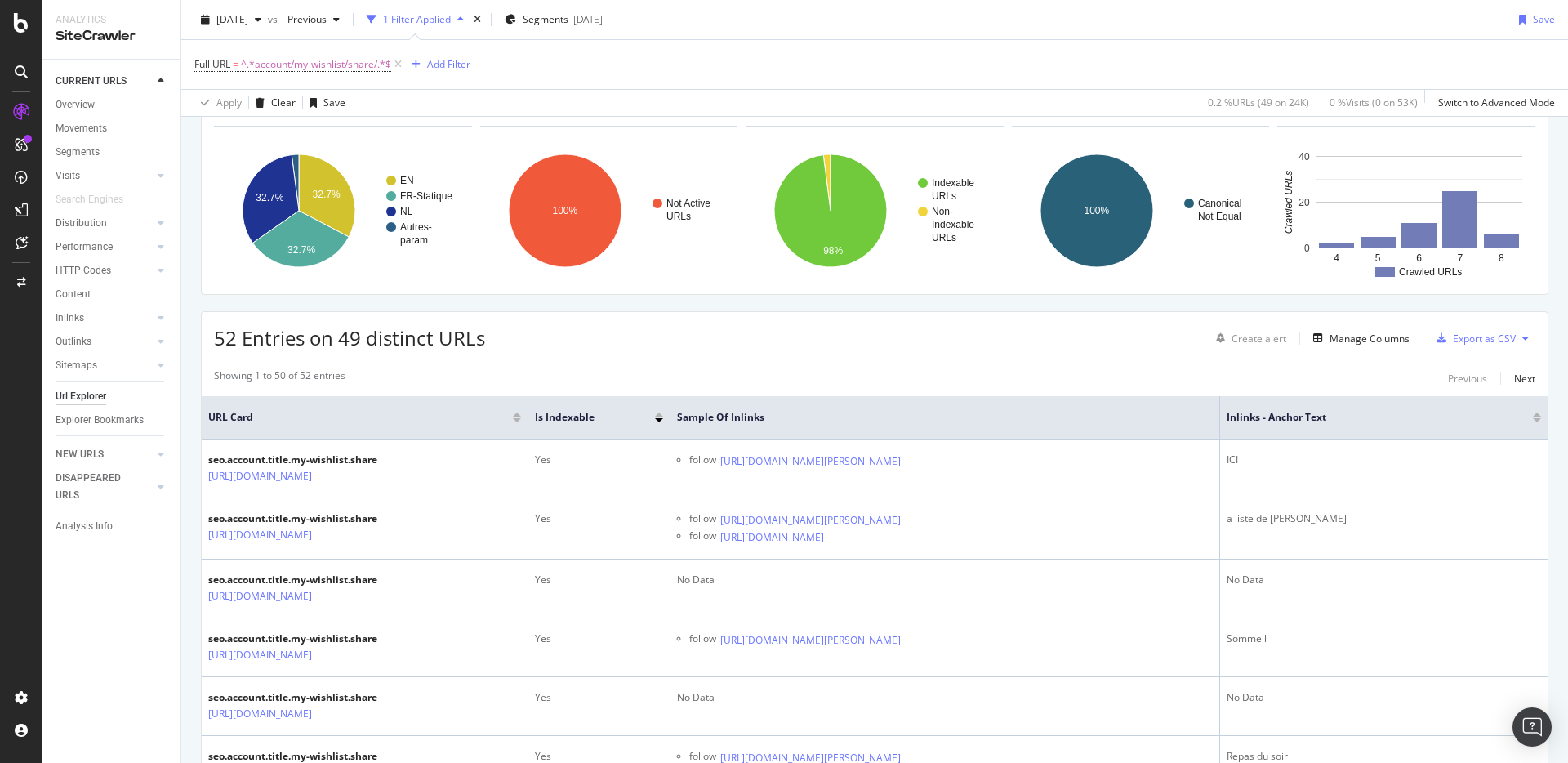
scroll to position [0, 0]
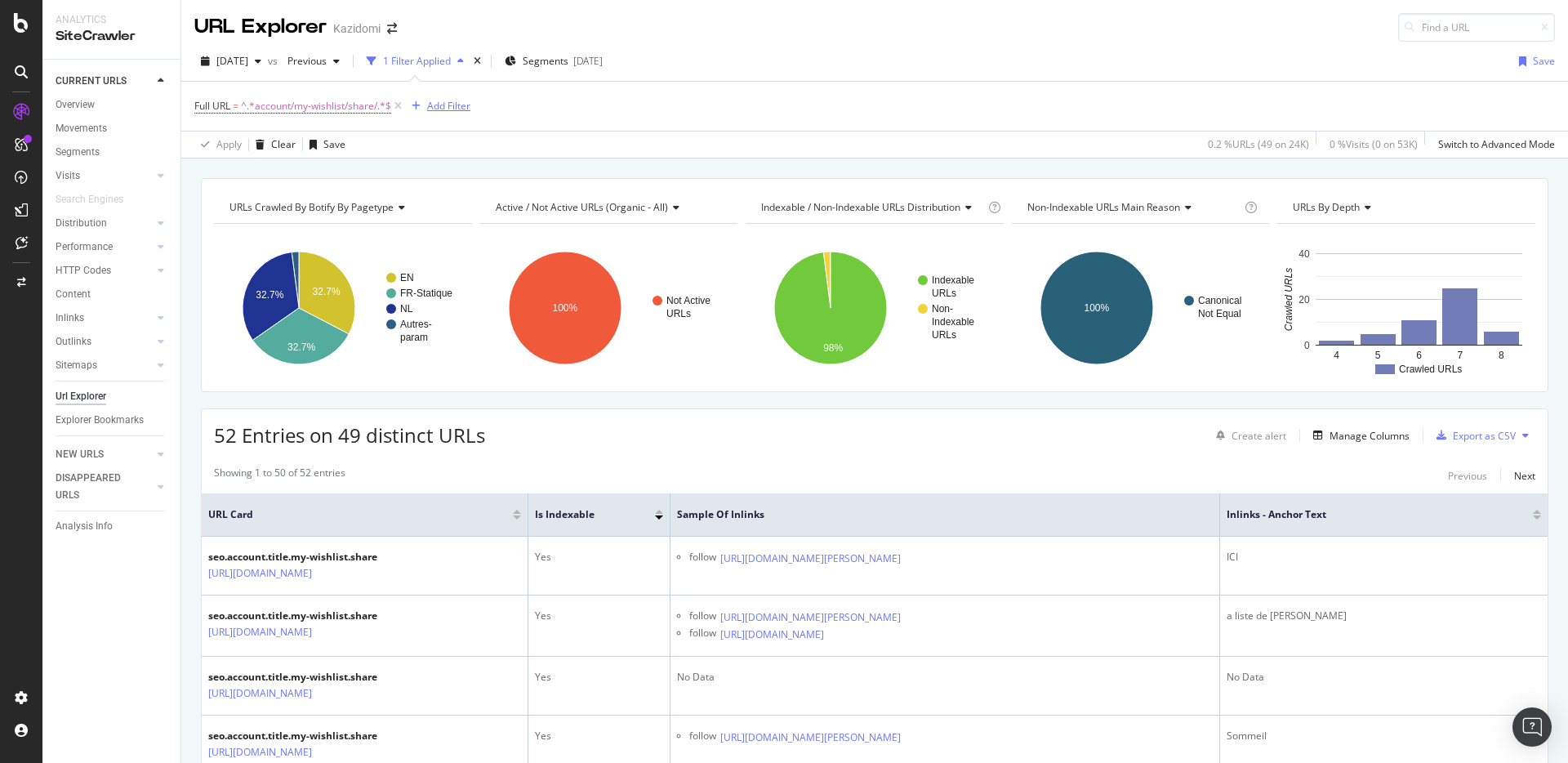
click at [434, 99] on div "Add Filter" at bounding box center [449, 106] width 44 height 14
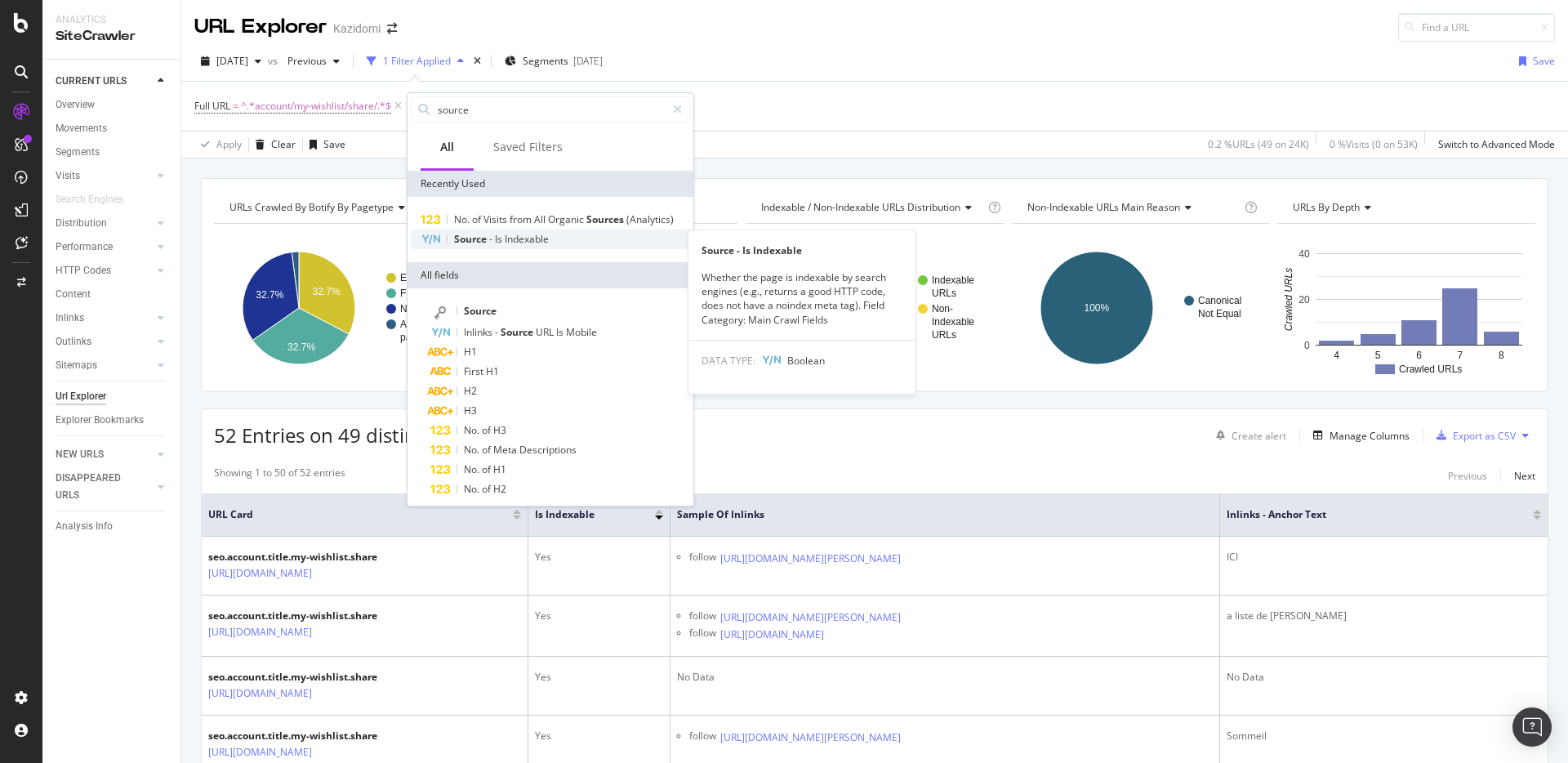
type input "source"
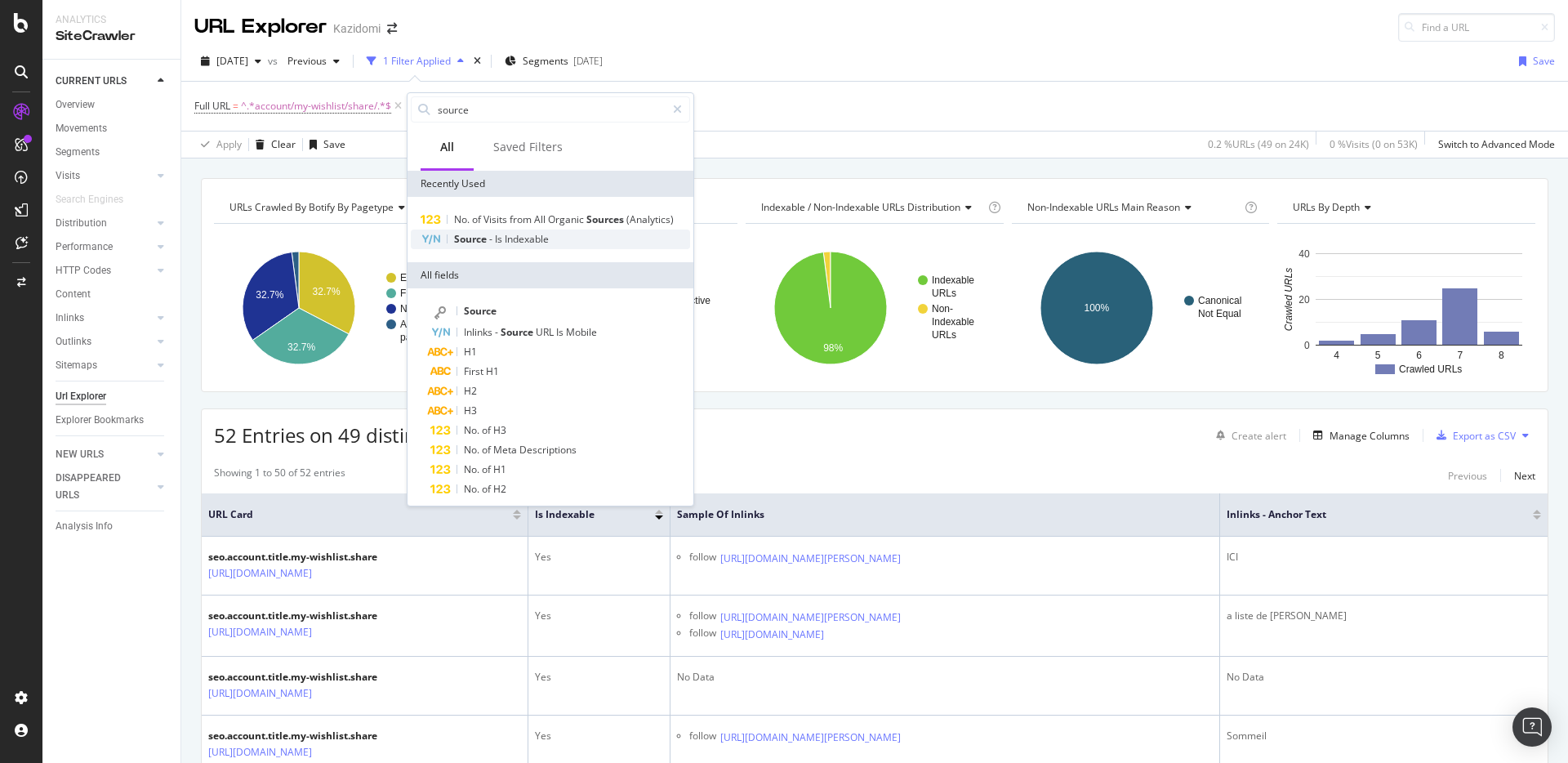
click at [570, 238] on div "Source - Is Indexable" at bounding box center [550, 239] width 279 height 20
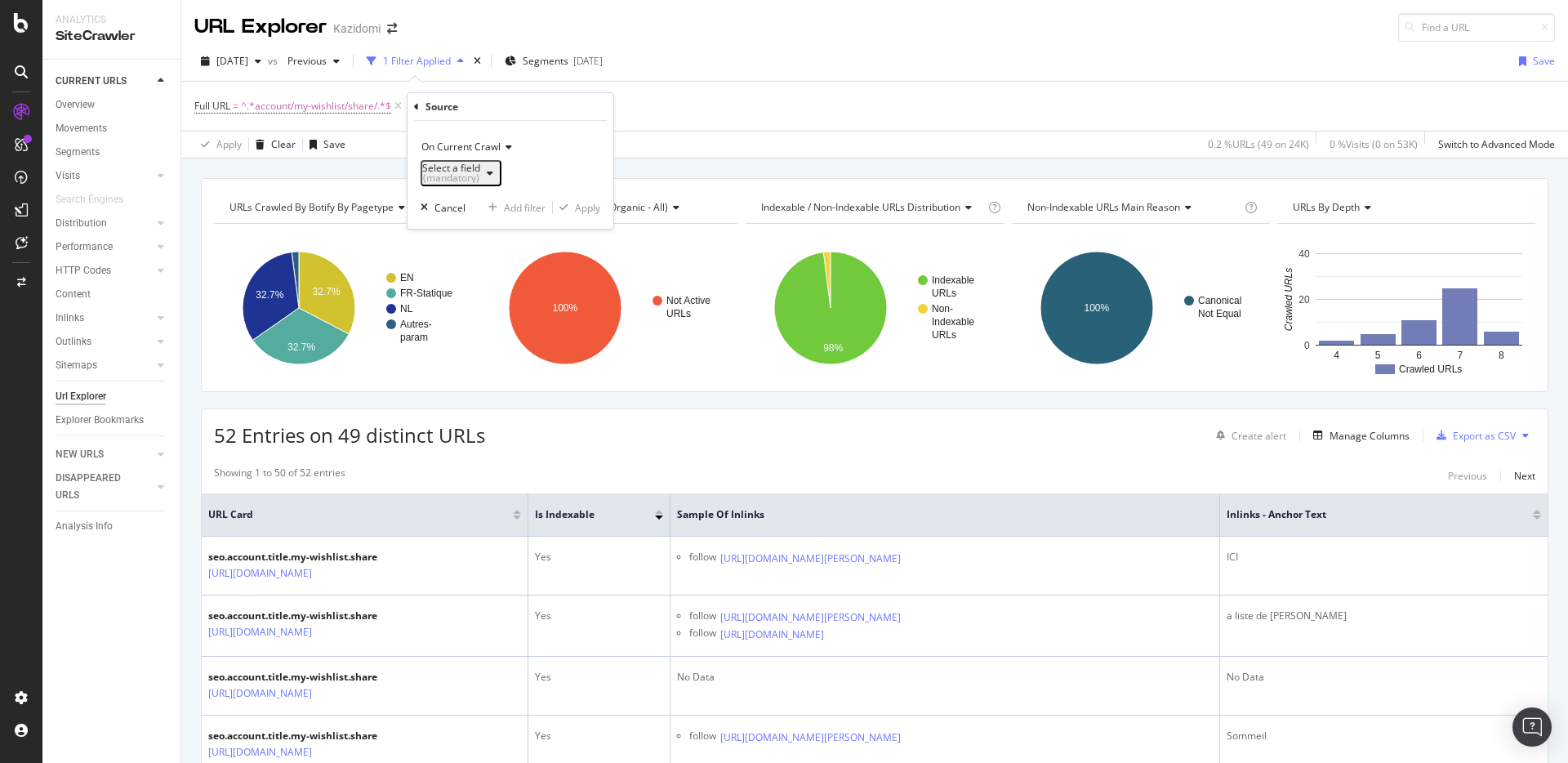
click at [500, 173] on div "button" at bounding box center [491, 173] width 20 height 10
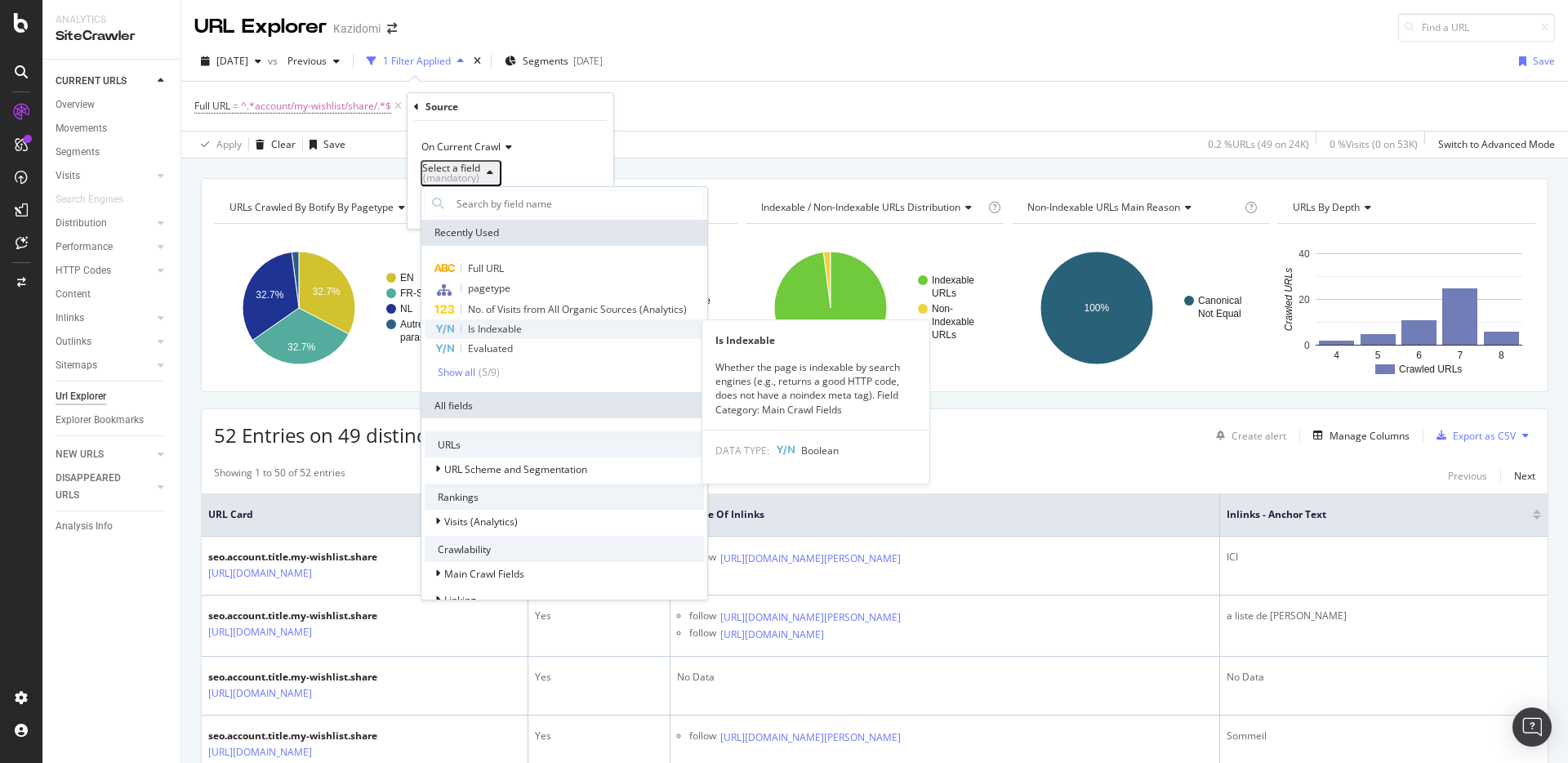
click at [509, 326] on span "Is Indexable" at bounding box center [494, 329] width 54 height 14
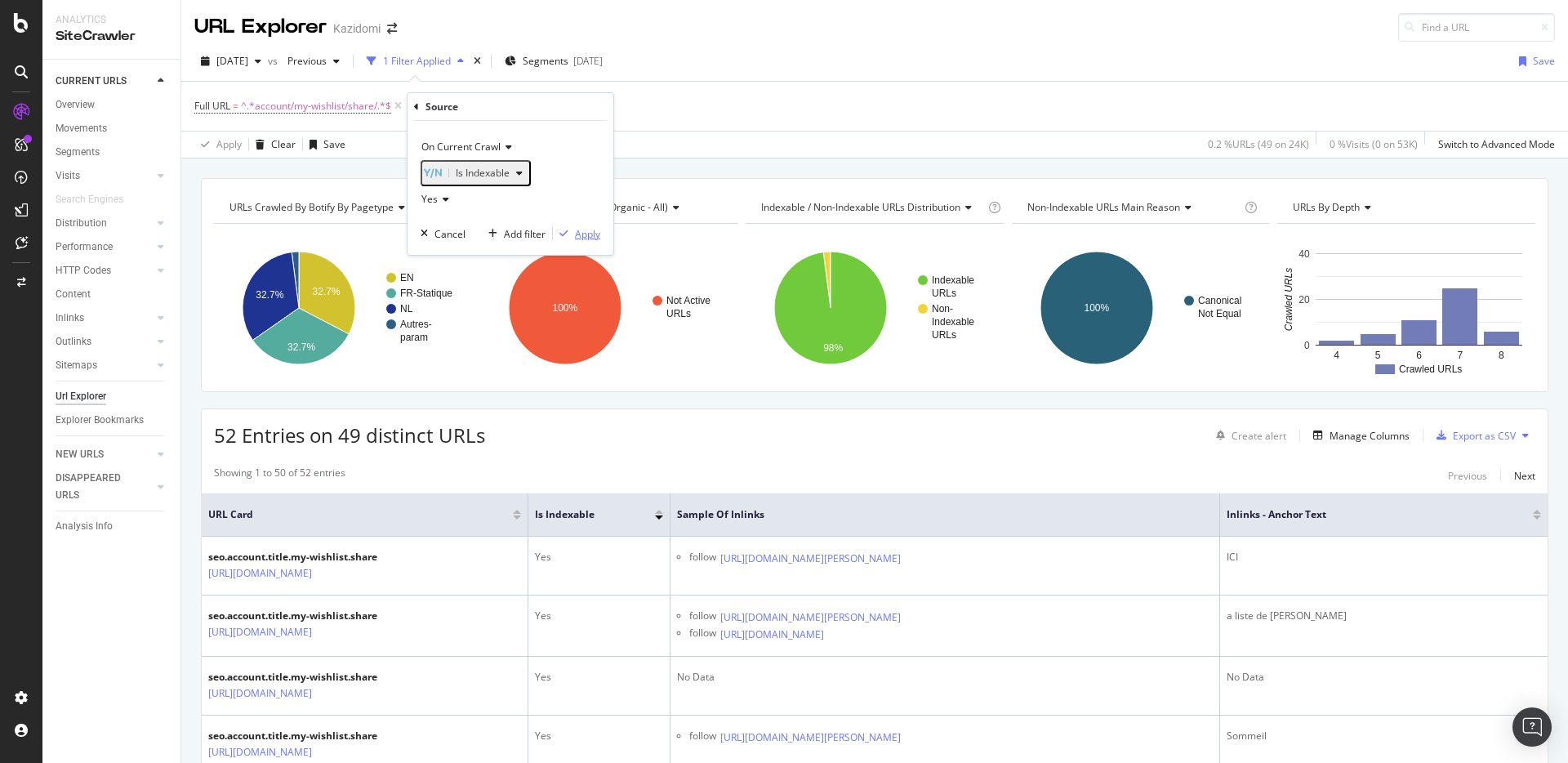
click at [596, 241] on div "Apply" at bounding box center [588, 234] width 25 height 14
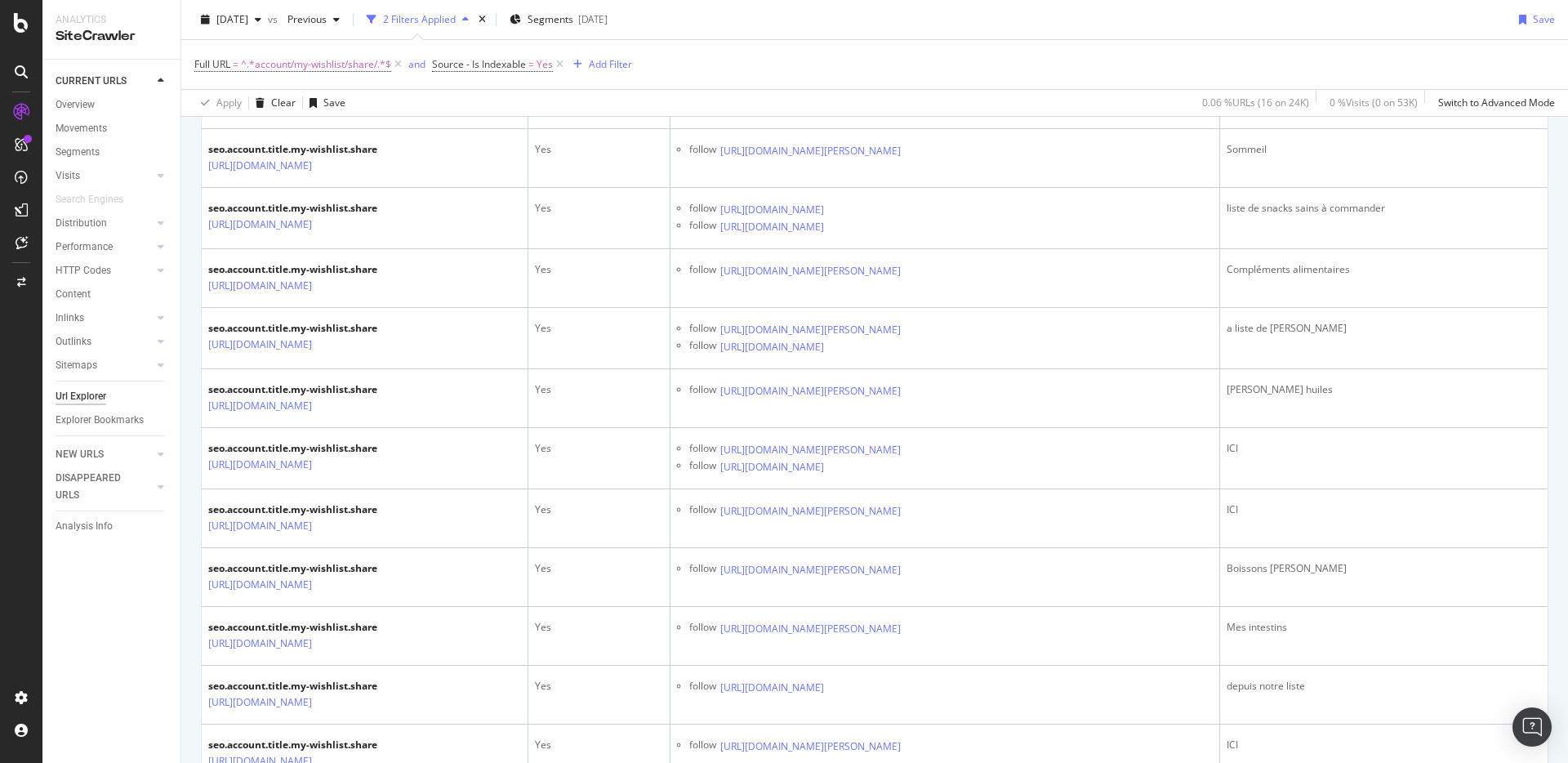
scroll to position [267, 0]
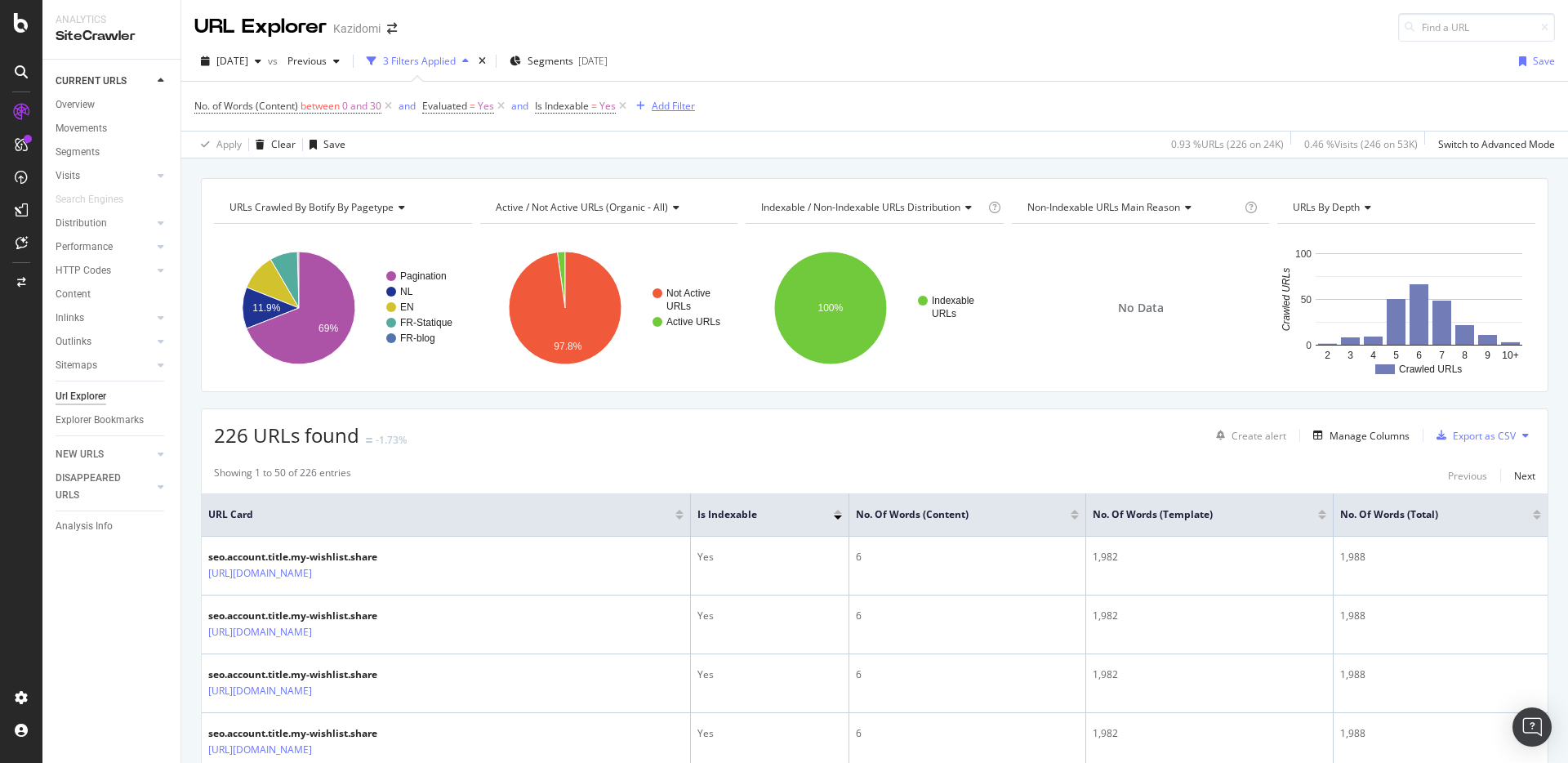
click at [674, 99] on div "Add Filter" at bounding box center [673, 106] width 44 height 14
click at [608, 60] on div "[DATE]" at bounding box center [592, 60] width 29 height 14
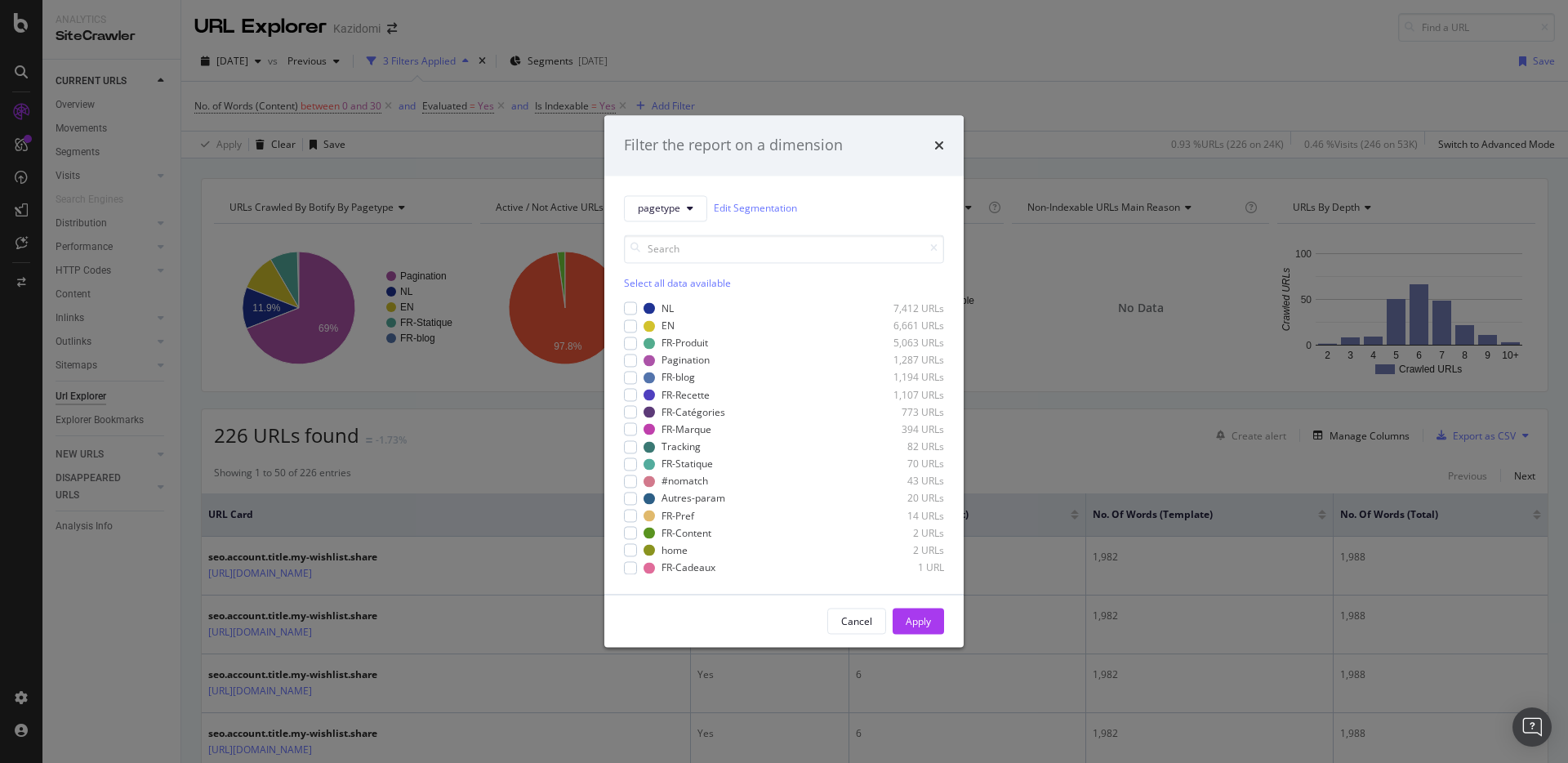
click at [714, 282] on div "Select all data available" at bounding box center [784, 282] width 320 height 14
click at [795, 369] on div "NL 7,412 URLs EN 6,661 URLs FR-Produit 5,063 URLs Pagination 1,287 URLs FR-blog…" at bounding box center [784, 438] width 320 height 273
click at [832, 355] on div "modal" at bounding box center [786, 360] width 141 height 10
click at [913, 625] on div "Apply" at bounding box center [918, 621] width 25 height 14
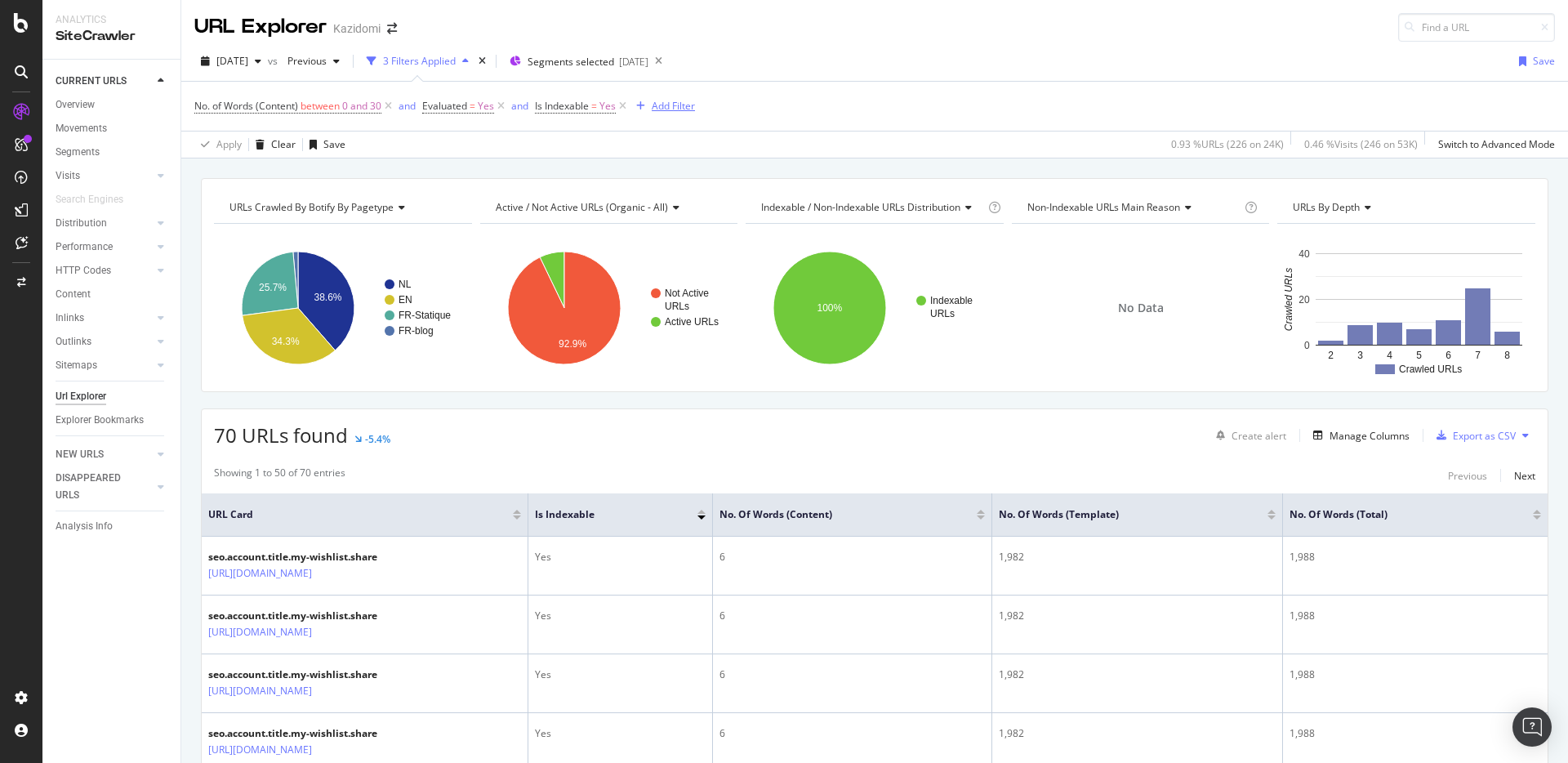
click at [676, 110] on div "Add Filter" at bounding box center [673, 106] width 44 height 14
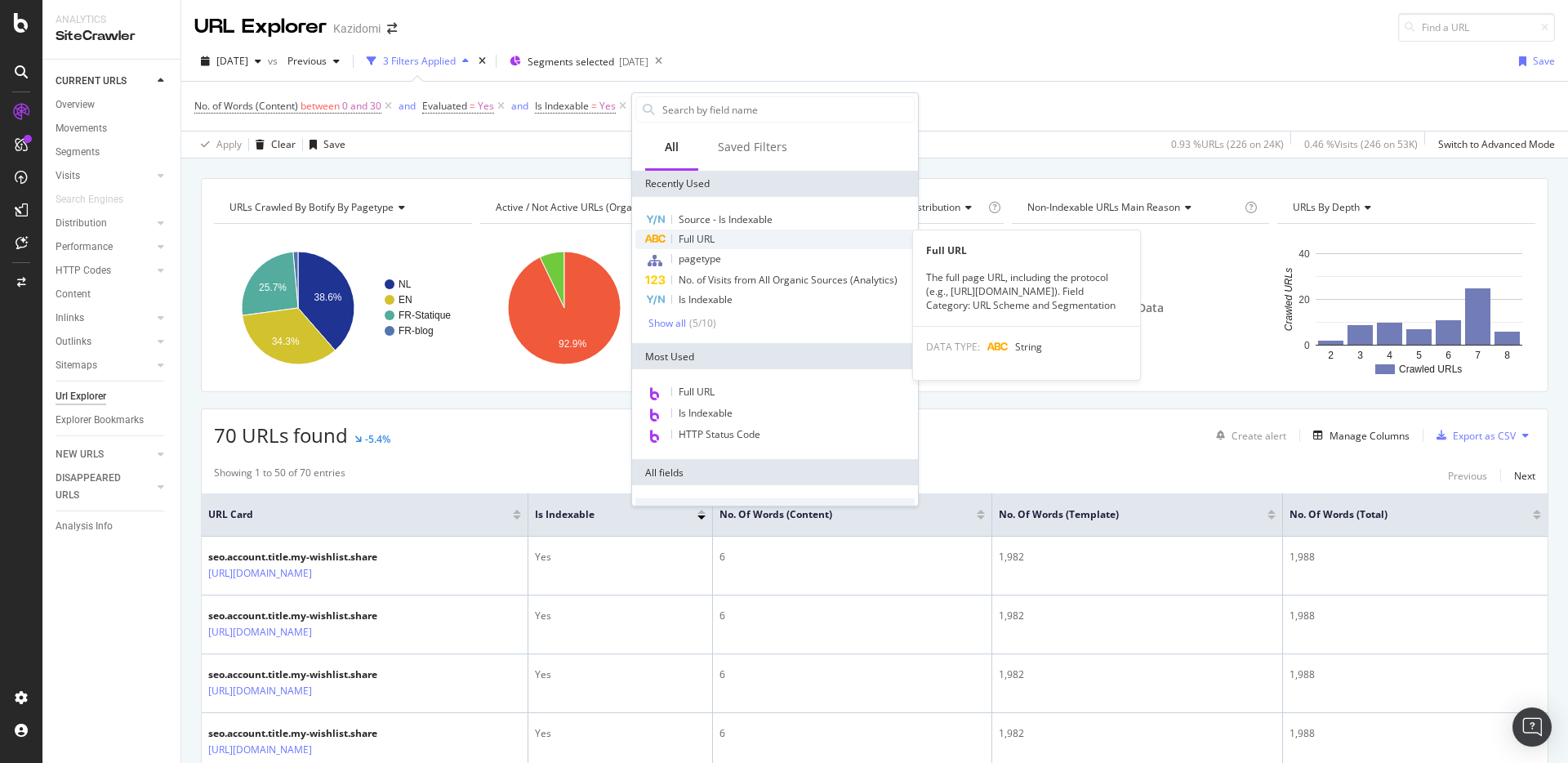
click at [707, 239] on span "Full URL" at bounding box center [696, 239] width 35 height 14
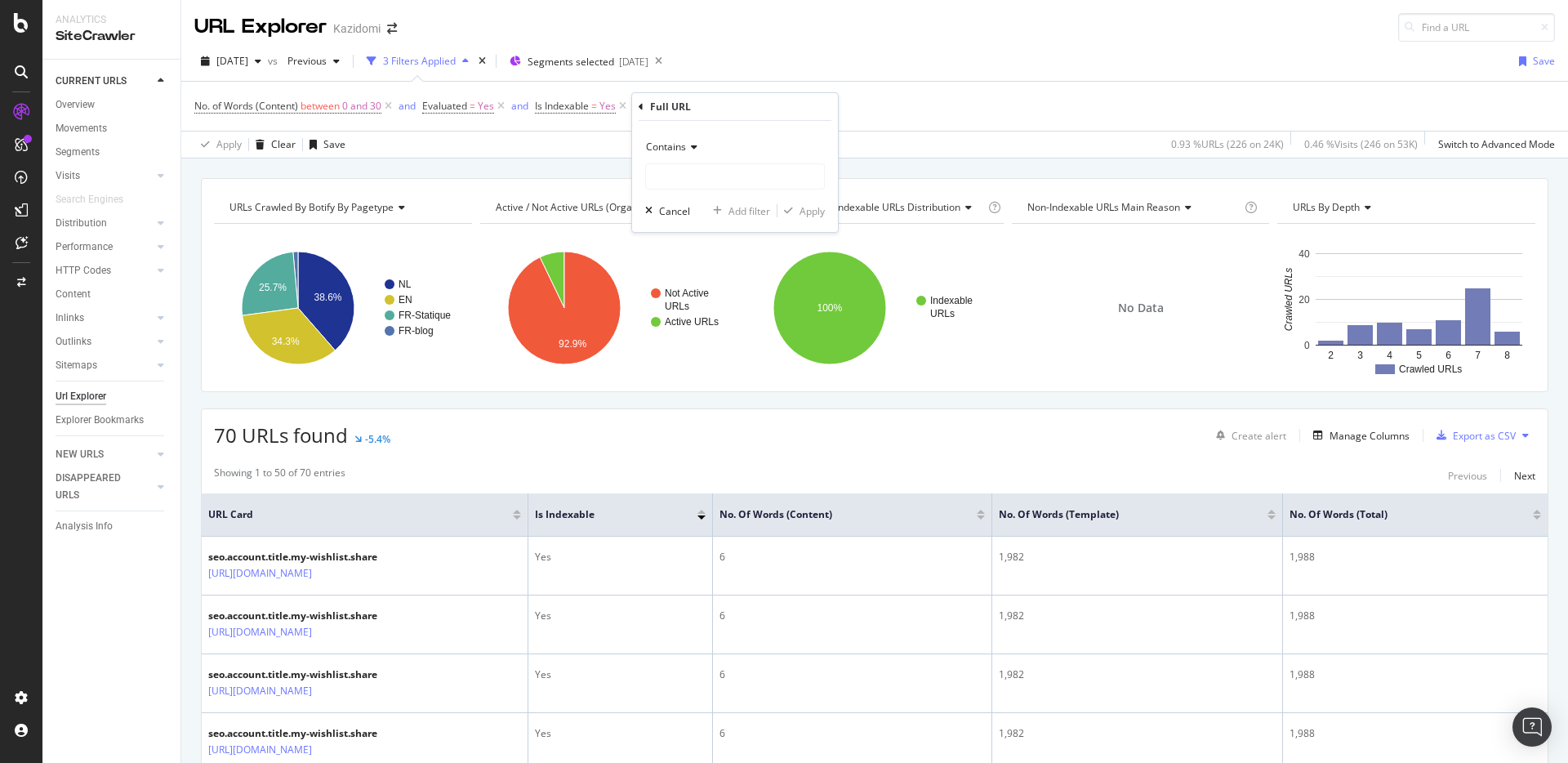
click at [678, 139] on span "Contains" at bounding box center [666, 146] width 40 height 14
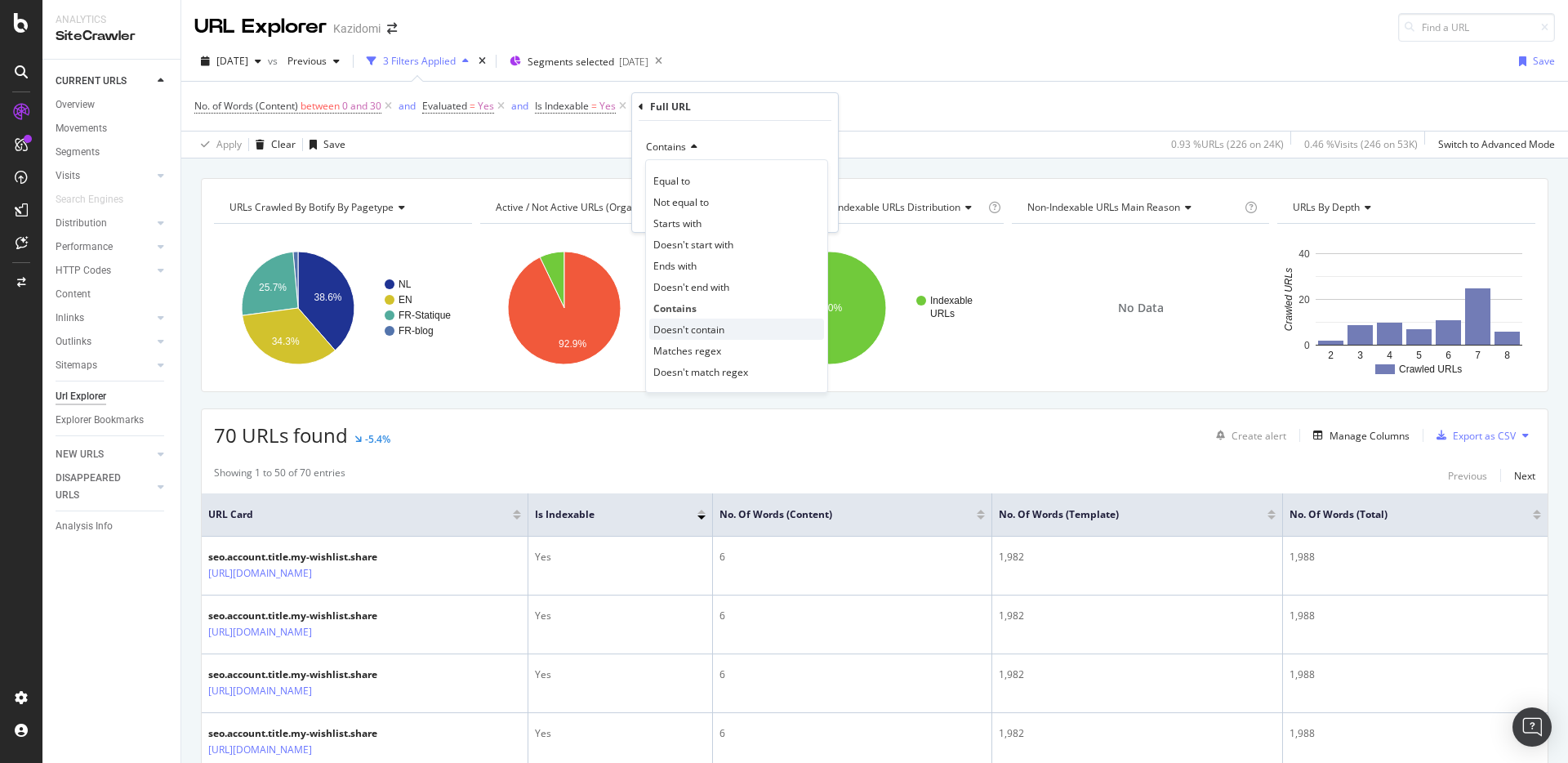
click at [684, 325] on span "Doesn't contain" at bounding box center [689, 330] width 71 height 14
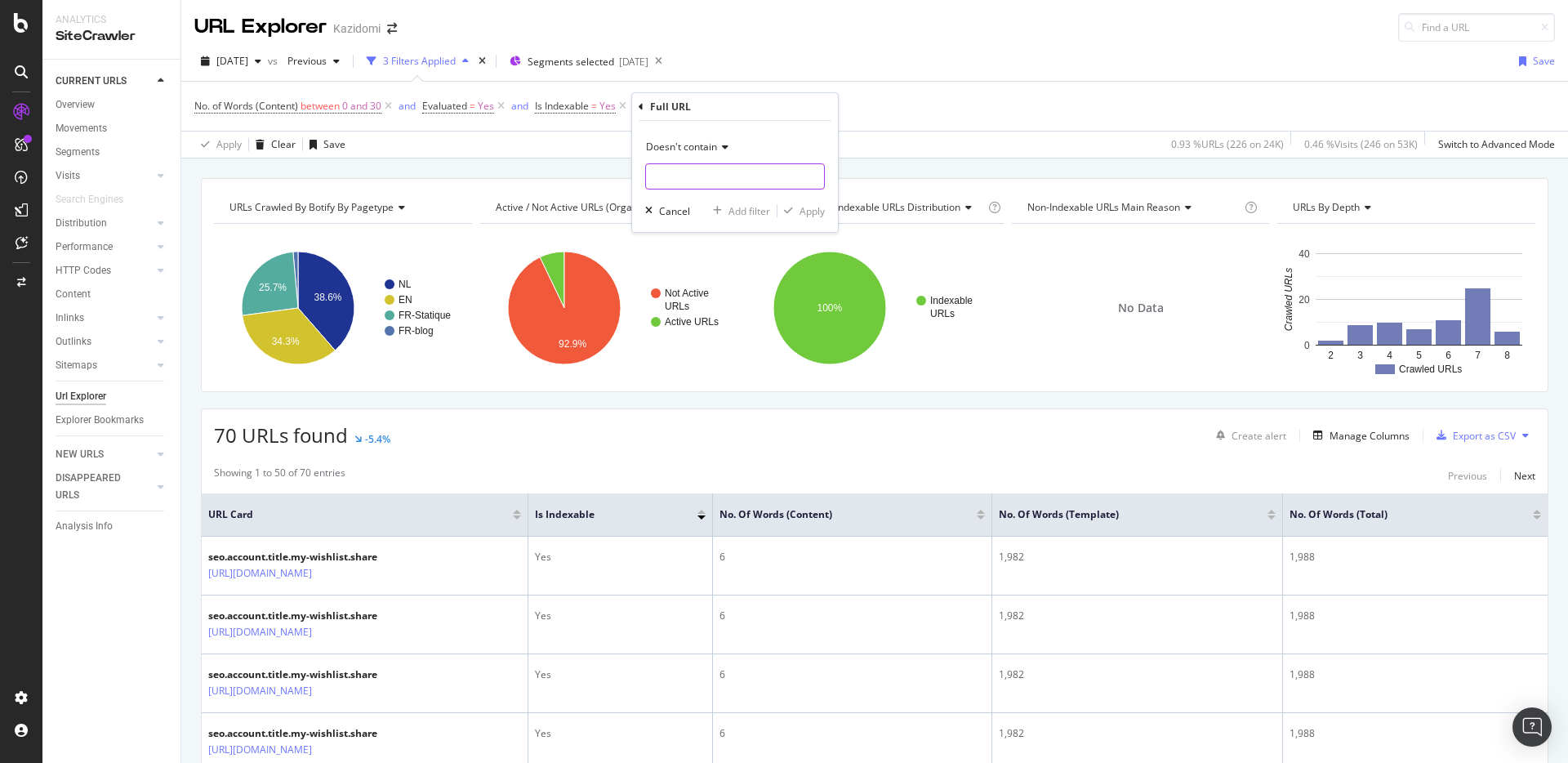
click at [715, 177] on input "text" at bounding box center [735, 177] width 178 height 26
type input "account"
click at [822, 208] on div "Apply" at bounding box center [813, 210] width 25 height 14
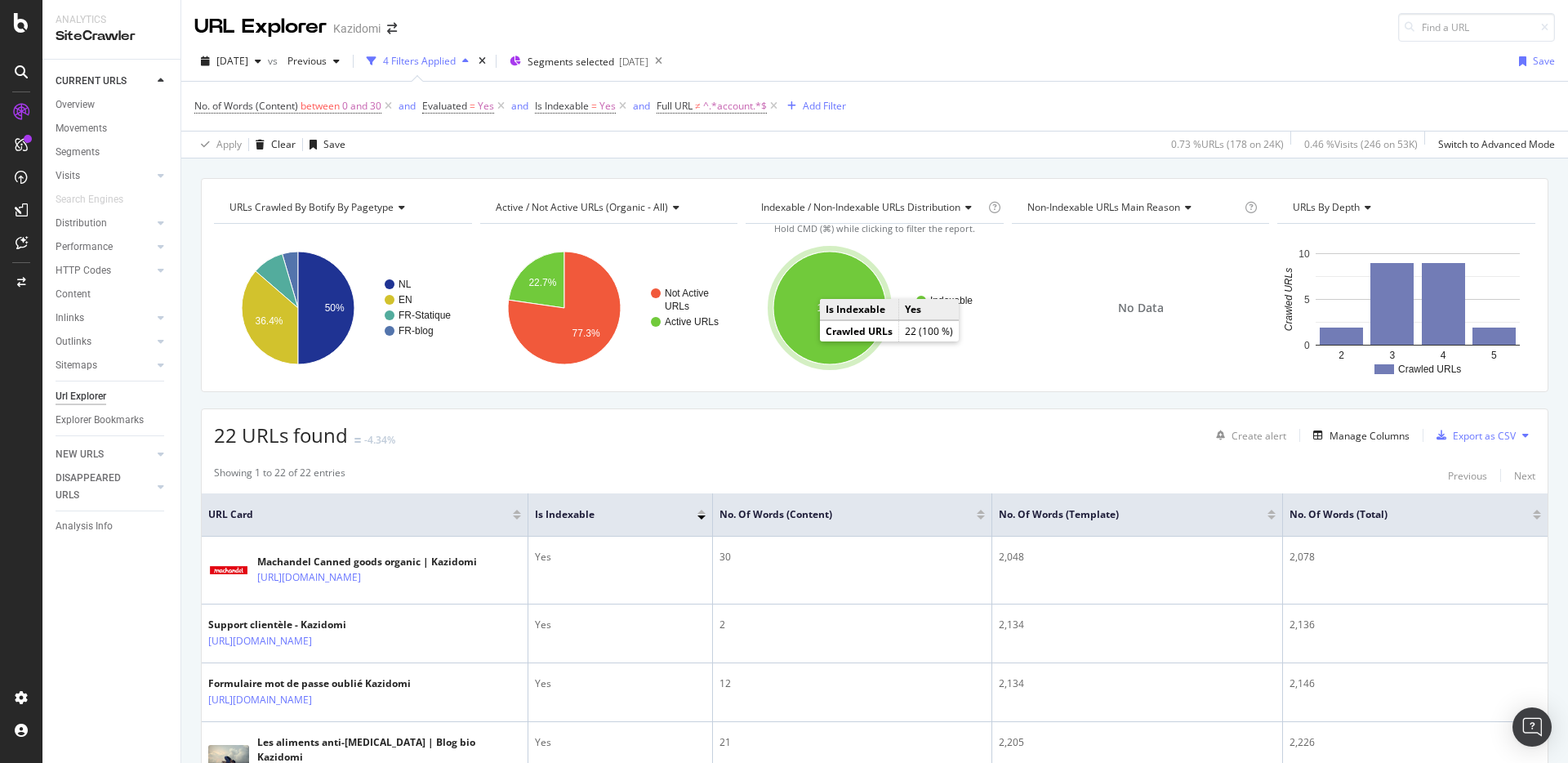
scroll to position [331, 0]
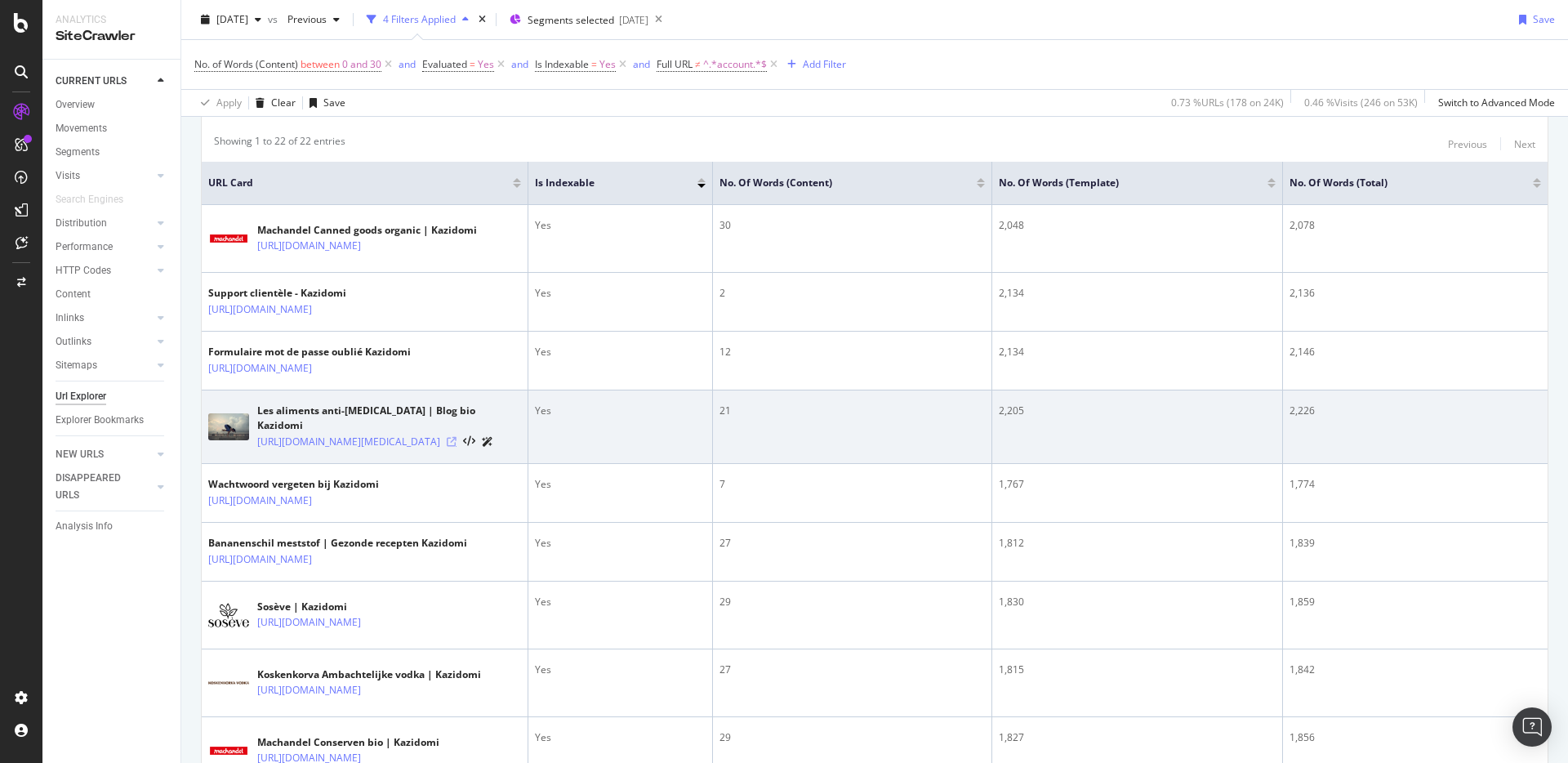
click at [457, 443] on icon at bounding box center [451, 442] width 10 height 10
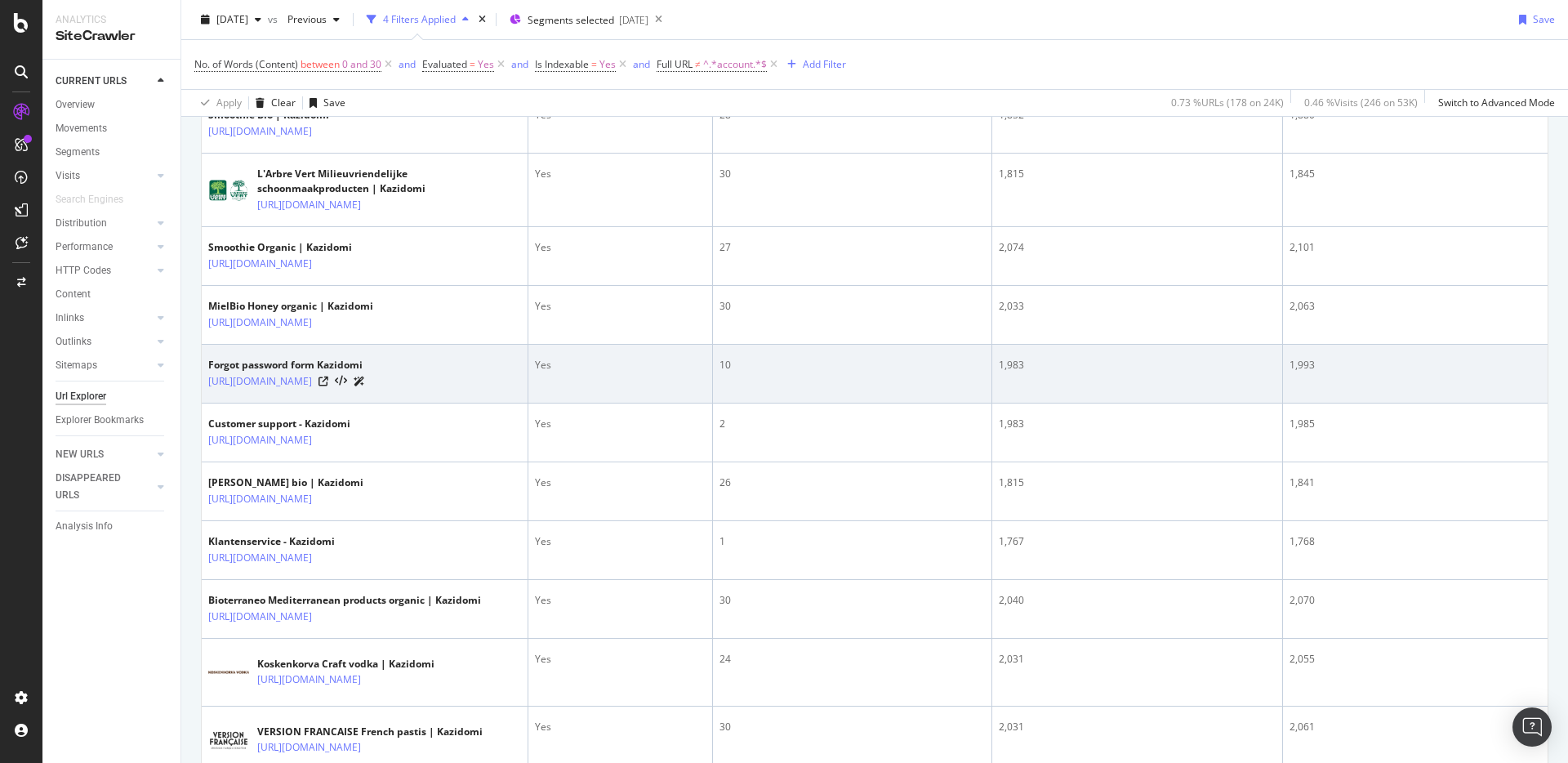
scroll to position [1094, 0]
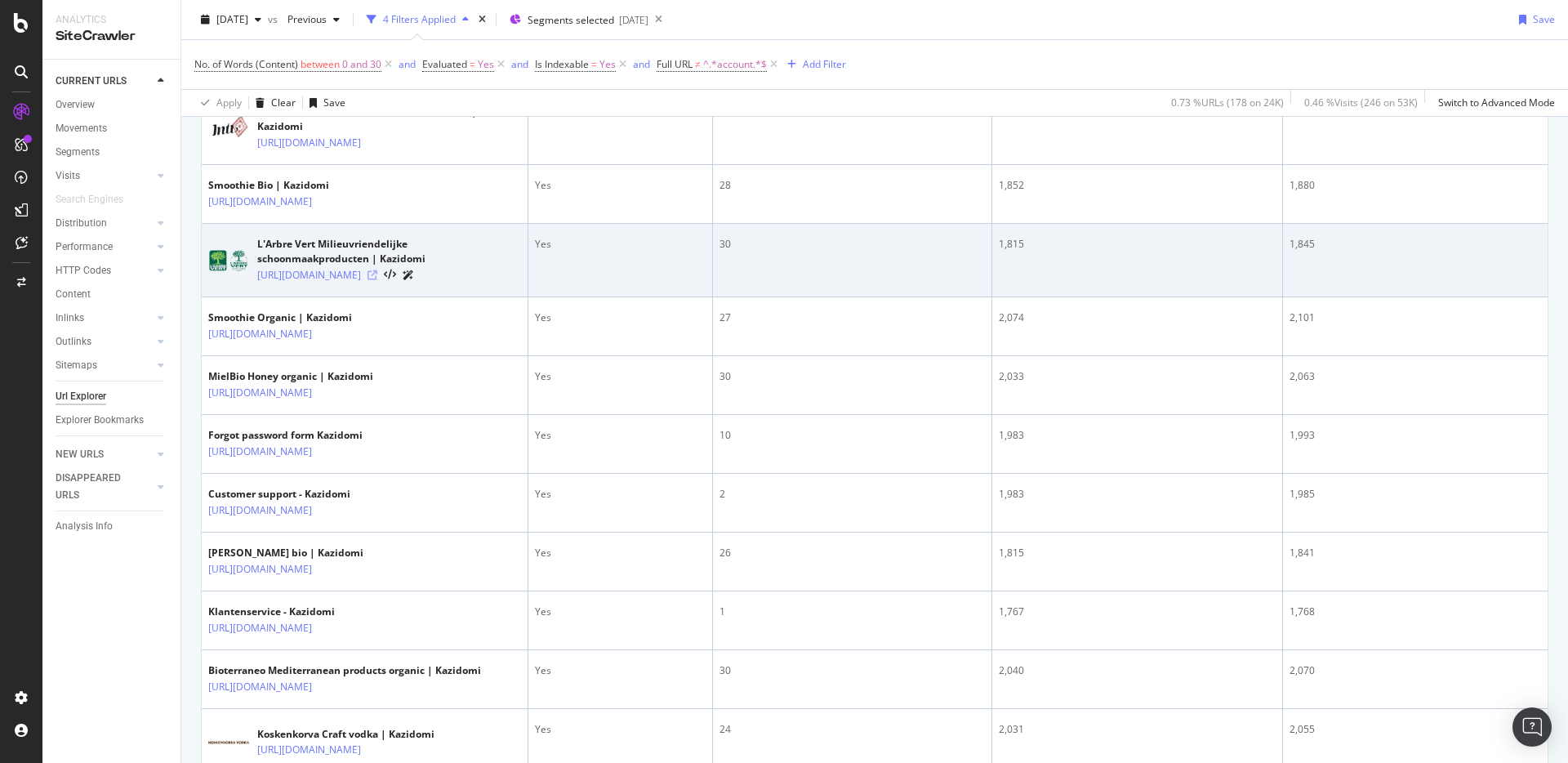
click at [378, 280] on icon at bounding box center [372, 275] width 10 height 10
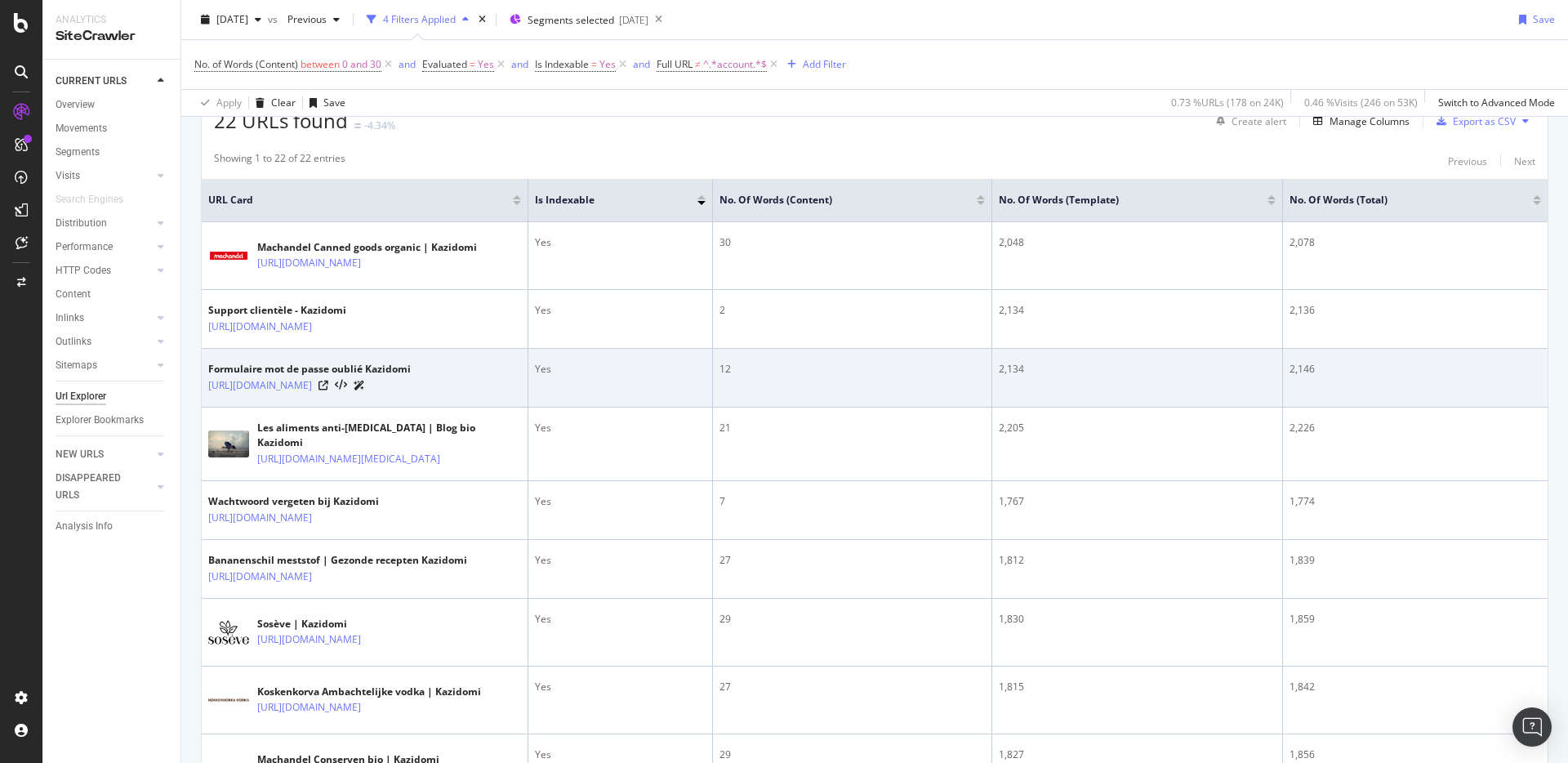
scroll to position [1372, 0]
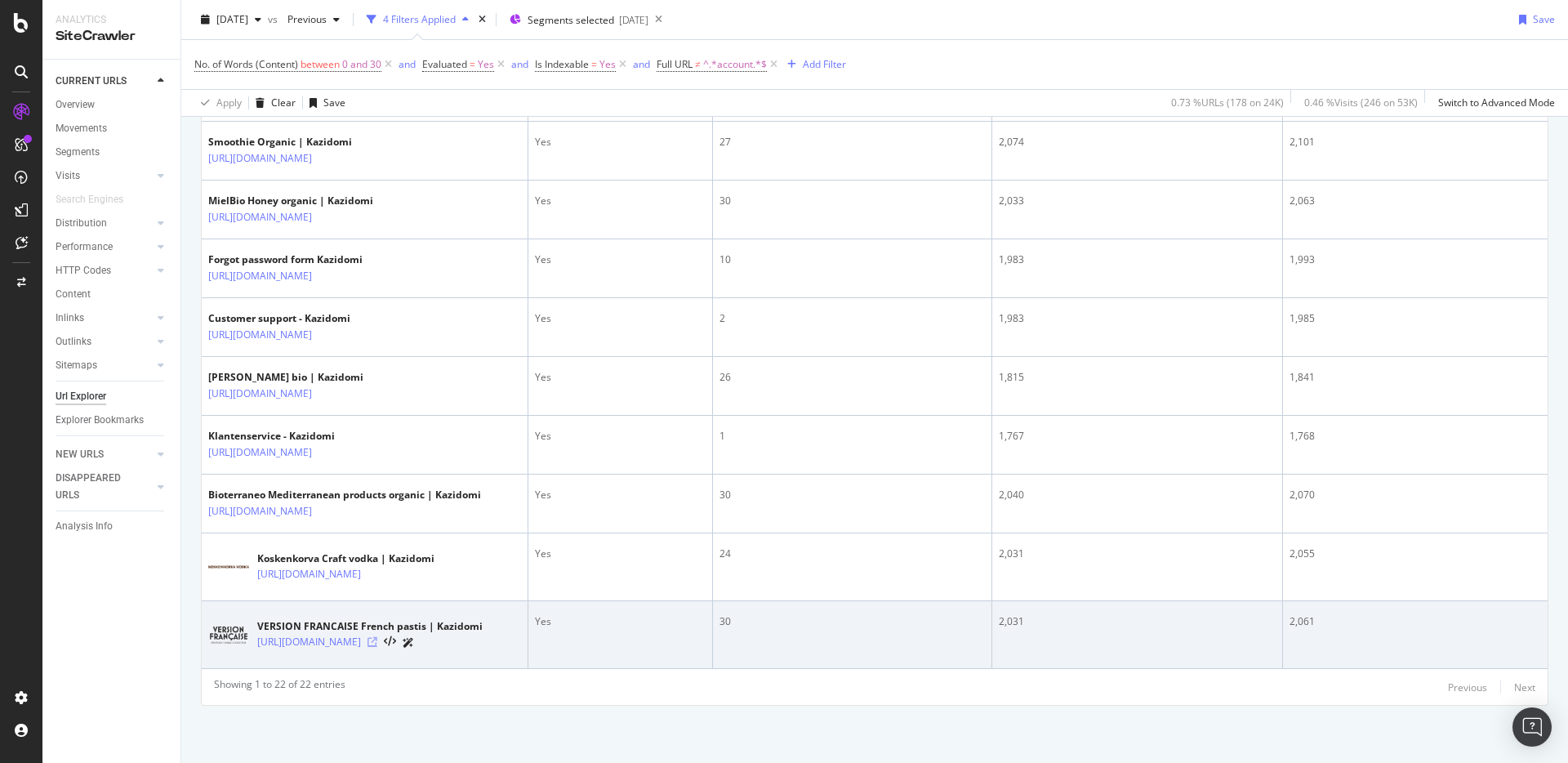
click at [378, 642] on icon at bounding box center [372, 642] width 10 height 10
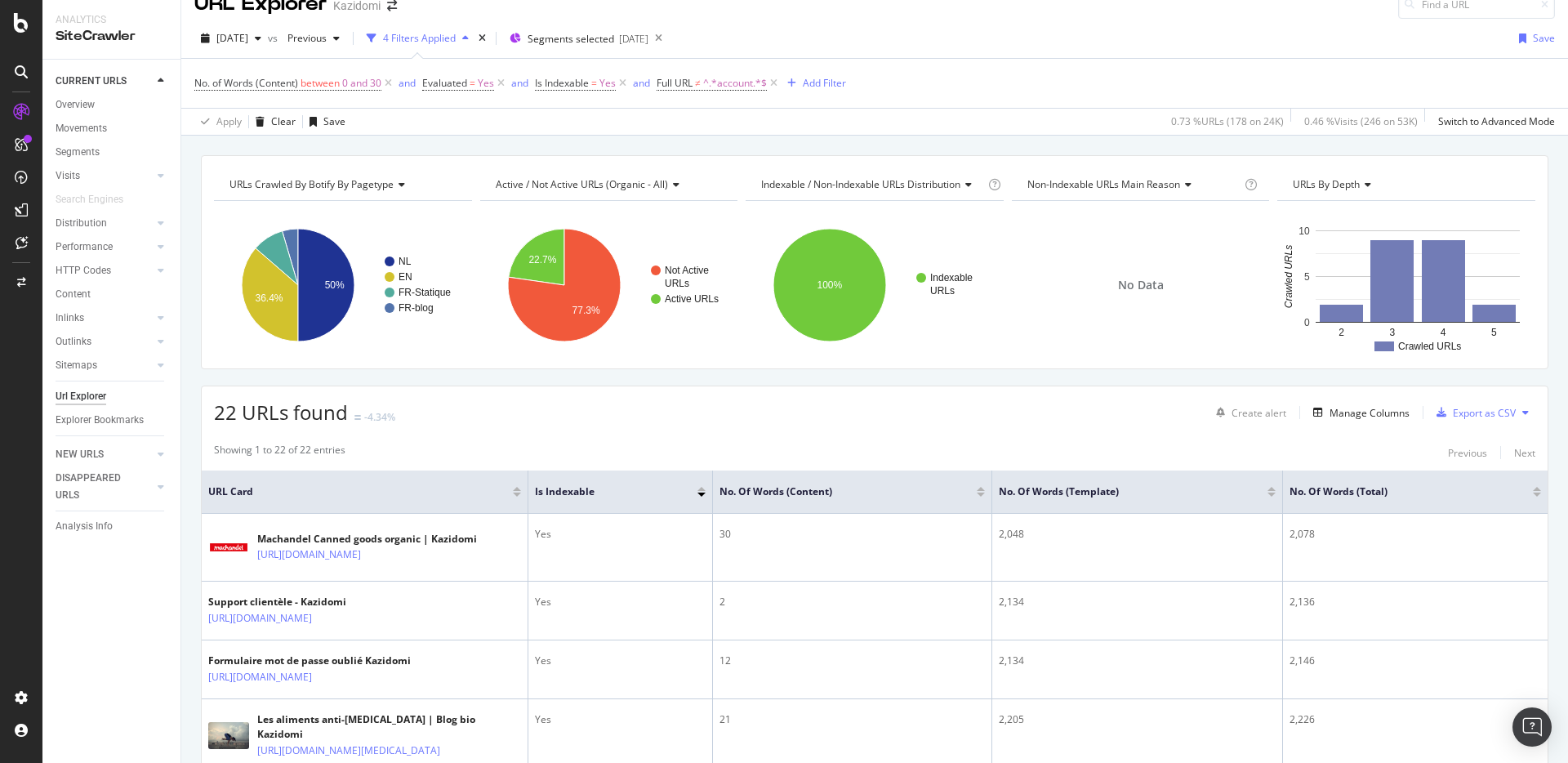
scroll to position [5, 0]
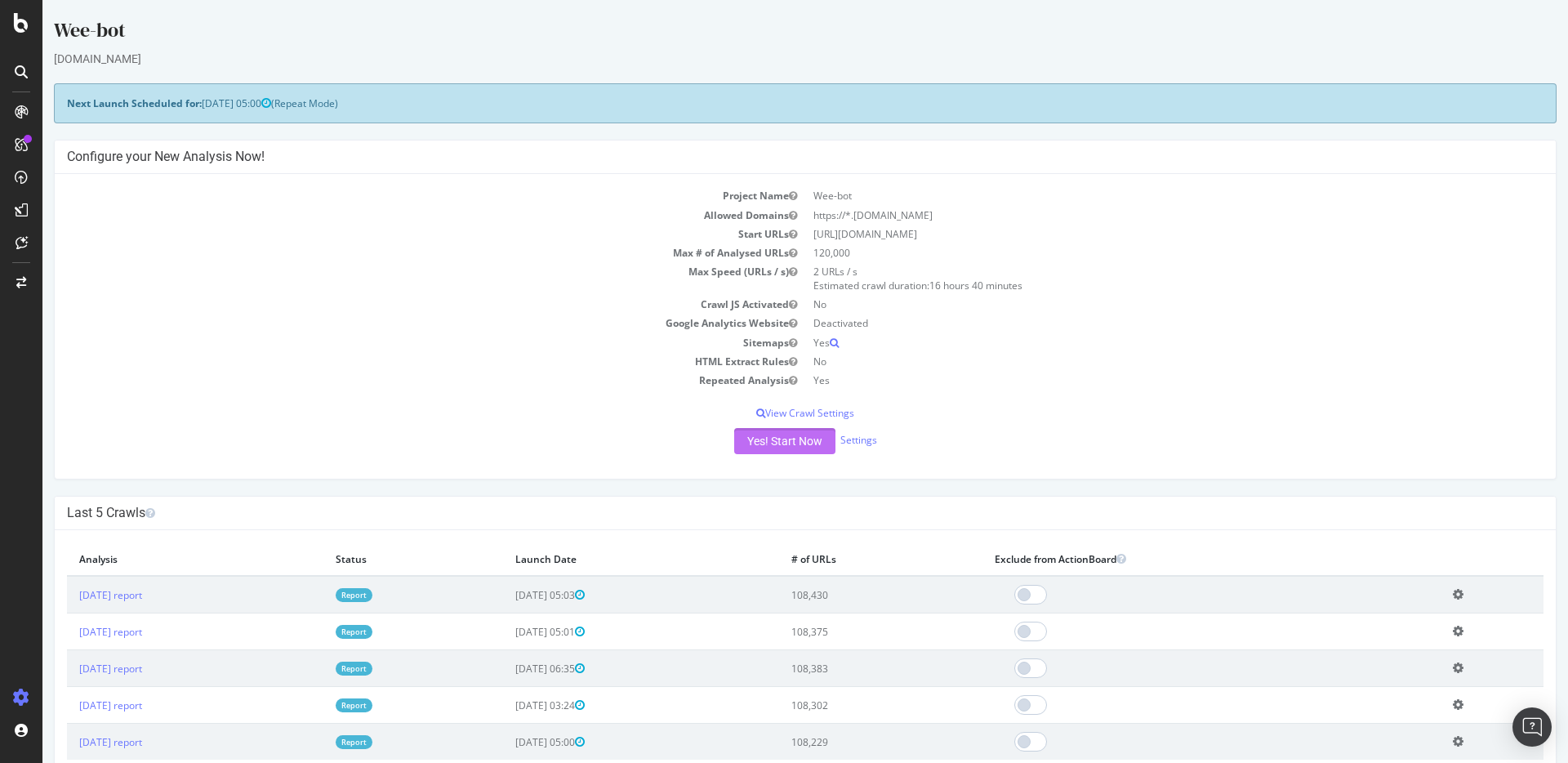
click at [764, 443] on button "Yes! Start Now" at bounding box center [784, 441] width 101 height 26
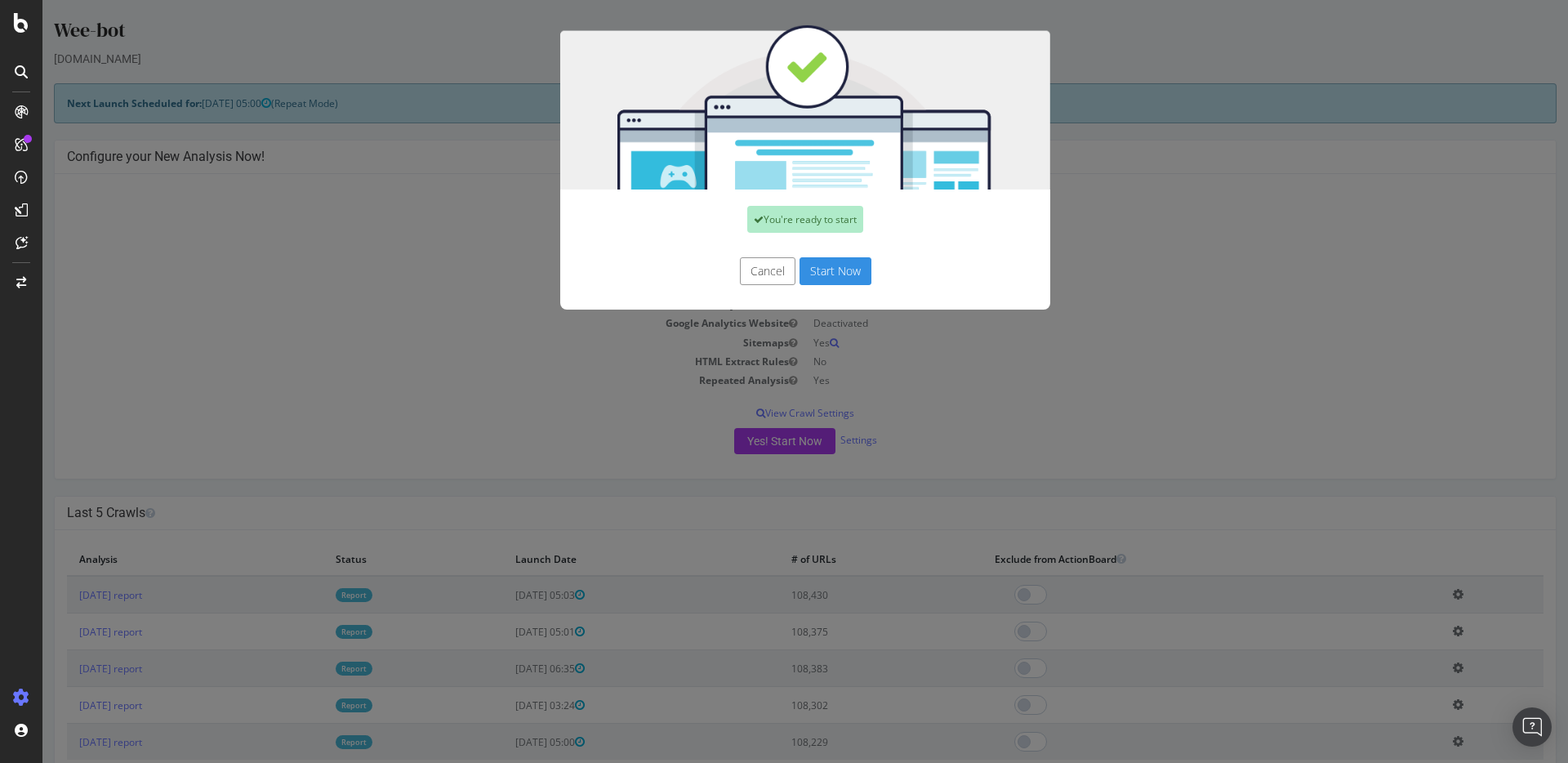
click at [825, 265] on button "Start Now" at bounding box center [835, 271] width 72 height 28
